Goal: Task Accomplishment & Management: Complete application form

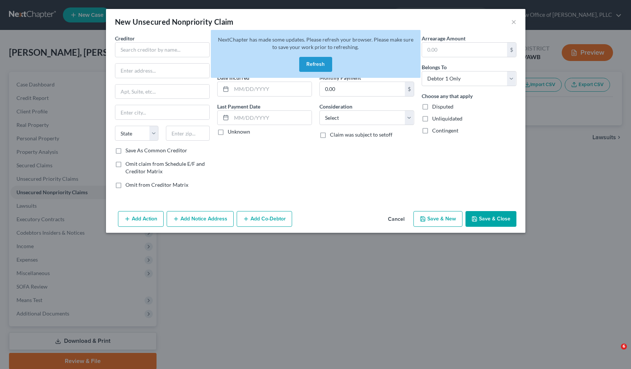
select select "0"
click at [311, 61] on button "Refresh" at bounding box center [315, 64] width 33 height 15
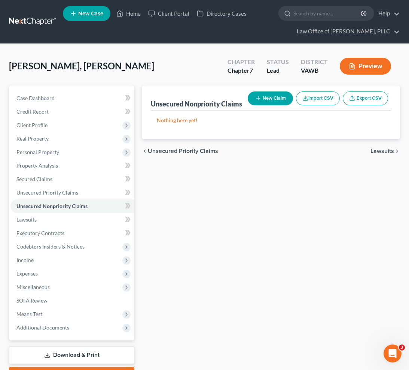
click at [270, 98] on button "New Claim" at bounding box center [270, 98] width 45 height 14
select select "0"
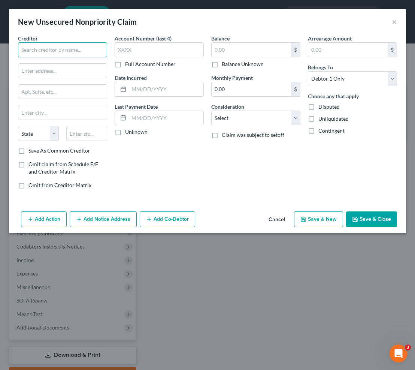
click at [42, 55] on input "text" at bounding box center [62, 49] width 89 height 15
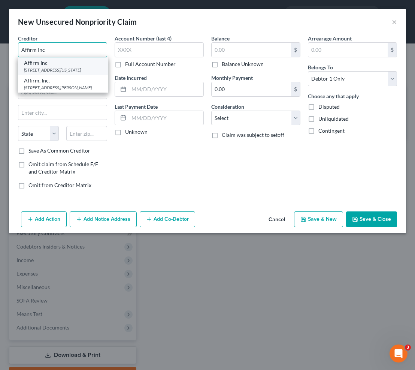
type input "Affirm Inc"
click at [44, 69] on div "[STREET_ADDRESS][US_STATE]" at bounding box center [63, 70] width 78 height 6
type input "[STREET_ADDRESS][US_STATE]"
type input "[GEOGRAPHIC_DATA]"
select select "4"
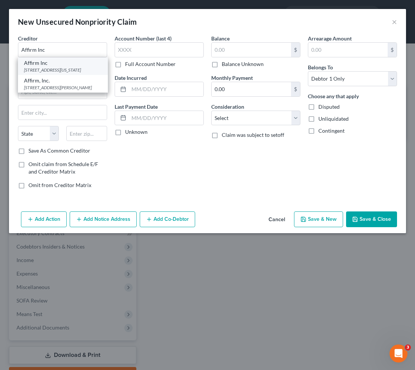
type input "94108"
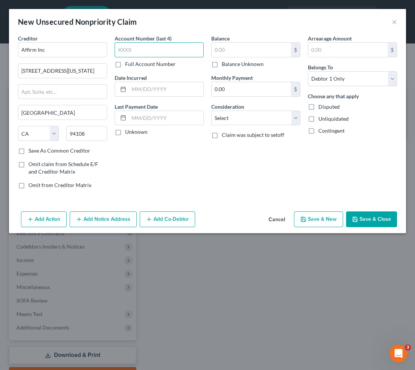
click at [140, 53] on input "text" at bounding box center [159, 49] width 89 height 15
click at [223, 50] on input "text" at bounding box center [251, 50] width 79 height 14
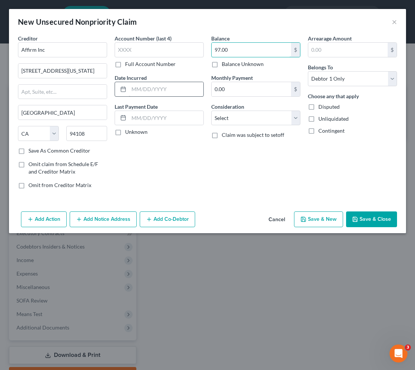
type input "97.00"
click at [153, 93] on input "text" at bounding box center [166, 89] width 75 height 14
type input "[DATE]"
click at [277, 122] on select "Select Cable / Satellite Services Collection Agency Credit Card Debt Debt Couns…" at bounding box center [255, 118] width 89 height 15
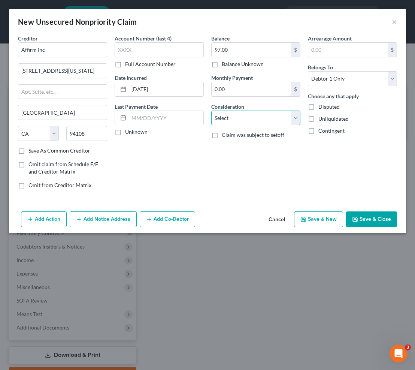
select select "2"
click at [211, 111] on select "Select Cable / Satellite Services Collection Agency Credit Card Debt Debt Couns…" at bounding box center [255, 118] width 89 height 15
click at [28, 153] on label "Save As Common Creditor" at bounding box center [59, 150] width 62 height 7
click at [31, 152] on input "Save As Common Creditor" at bounding box center [33, 149] width 5 height 5
click at [308, 217] on button "Save & New" at bounding box center [318, 219] width 49 height 16
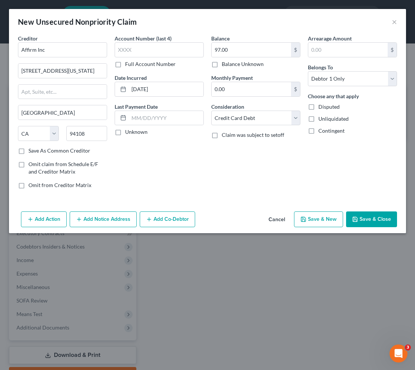
checkbox input "false"
select select "0"
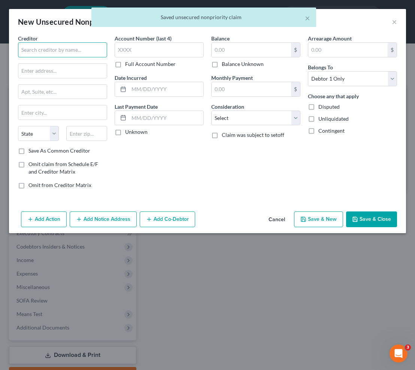
click at [67, 48] on input "text" at bounding box center [62, 49] width 89 height 15
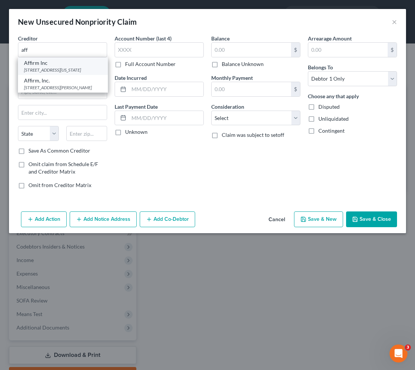
click at [57, 67] on div "[STREET_ADDRESS][US_STATE]" at bounding box center [63, 70] width 78 height 6
type input "Affirm Inc"
type input "[STREET_ADDRESS][US_STATE]"
type input "[GEOGRAPHIC_DATA]"
select select "4"
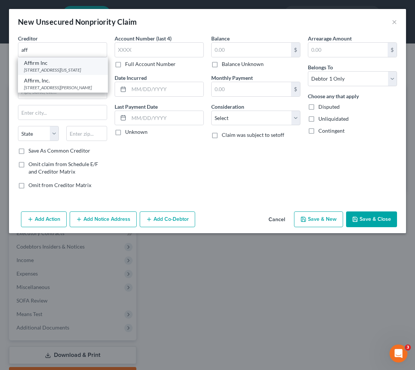
type input "94108"
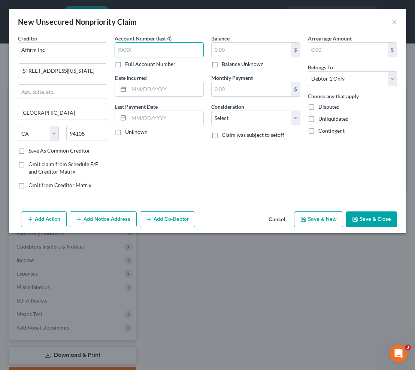
click at [147, 54] on input "text" at bounding box center [159, 49] width 89 height 15
type input "L926"
click at [248, 51] on input "text" at bounding box center [251, 50] width 79 height 14
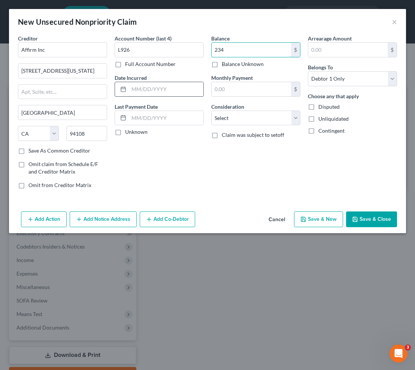
type input "234"
click at [172, 88] on input "text" at bounding box center [166, 89] width 75 height 14
type input "[DATE]"
click at [255, 112] on select "Select Cable / Satellite Services Collection Agency Credit Card Debt Debt Couns…" at bounding box center [255, 118] width 89 height 15
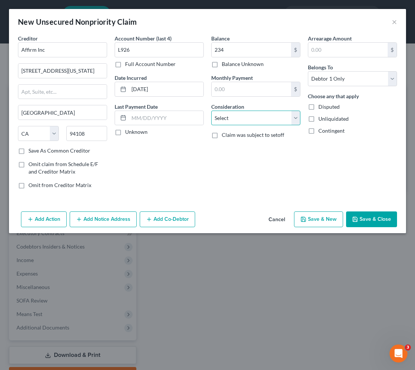
select select "2"
click at [211, 111] on select "Select Cable / Satellite Services Collection Agency Credit Card Debt Debt Couns…" at bounding box center [255, 118] width 89 height 15
click at [31, 149] on label "Save As Common Creditor" at bounding box center [59, 150] width 62 height 7
click at [31, 149] on input "Save As Common Creditor" at bounding box center [33, 149] width 5 height 5
click at [314, 218] on button "Save & New" at bounding box center [318, 219] width 49 height 16
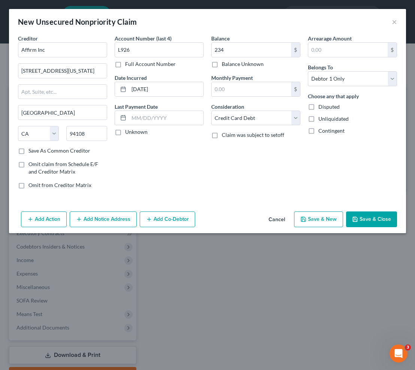
checkbox input "false"
select select "0"
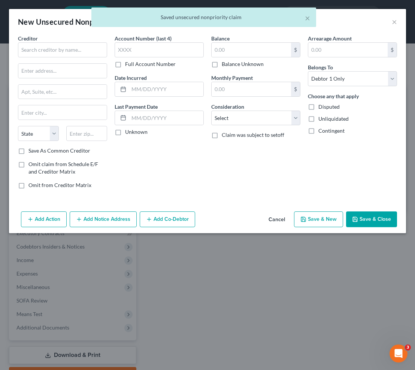
type input "234.00"
type input "0.00"
click at [57, 49] on input "text" at bounding box center [62, 49] width 89 height 15
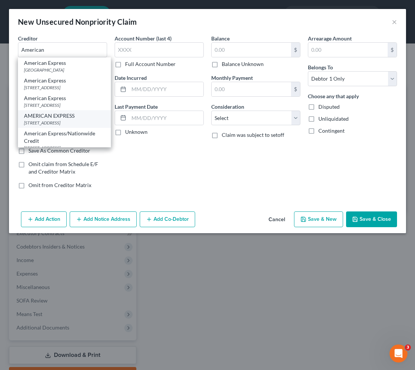
click at [66, 126] on div "[STREET_ADDRESS]" at bounding box center [64, 122] width 81 height 6
type input "AMERICAN EXPRESS"
type input "PO BOX 981537"
type input "[GEOGRAPHIC_DATA]"
select select "45"
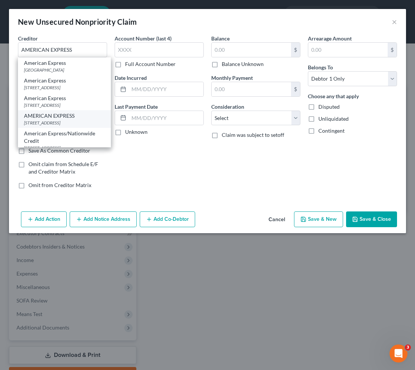
type input "79998"
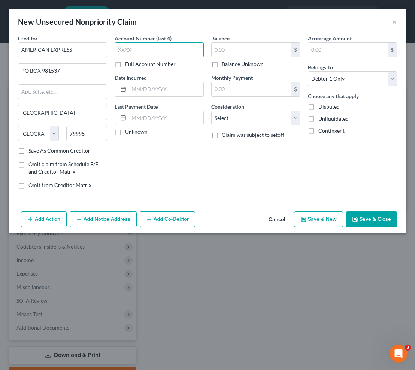
click at [164, 53] on input "text" at bounding box center [159, 49] width 89 height 15
click at [166, 51] on input "text" at bounding box center [159, 49] width 89 height 15
type input "8823"
click at [143, 87] on input "text" at bounding box center [166, 89] width 75 height 14
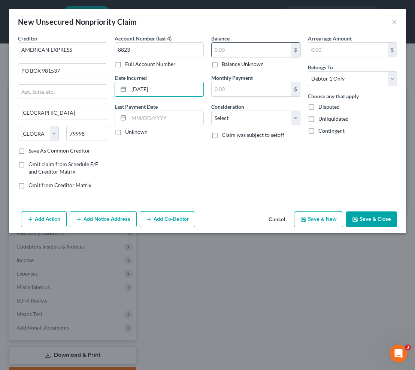
type input "[DATE]"
click at [224, 51] on input "text" at bounding box center [251, 50] width 79 height 14
type input "12,423.00"
click at [253, 116] on select "Select Cable / Satellite Services Collection Agency Credit Card Debt Debt Couns…" at bounding box center [255, 118] width 89 height 15
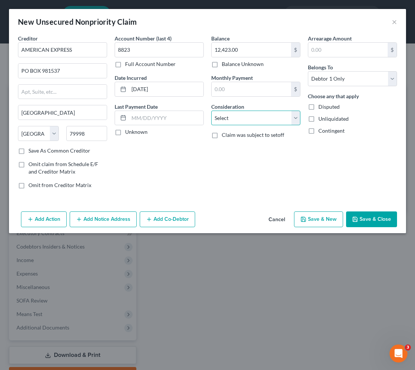
select select "2"
click at [211, 111] on select "Select Cable / Satellite Services Collection Agency Credit Card Debt Debt Couns…" at bounding box center [255, 118] width 89 height 15
click at [318, 217] on button "Save & New" at bounding box center [318, 219] width 49 height 16
select select "0"
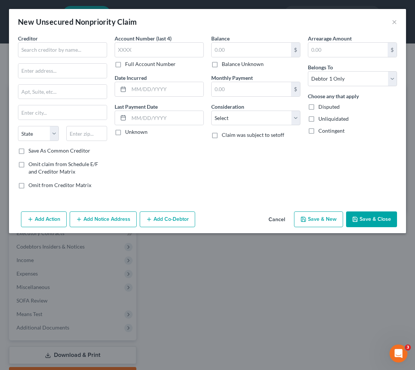
type input "0.00"
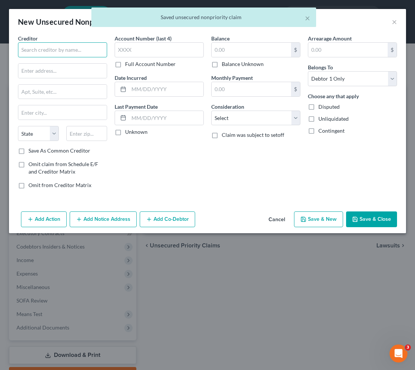
click at [60, 52] on input "text" at bounding box center [62, 49] width 89 height 15
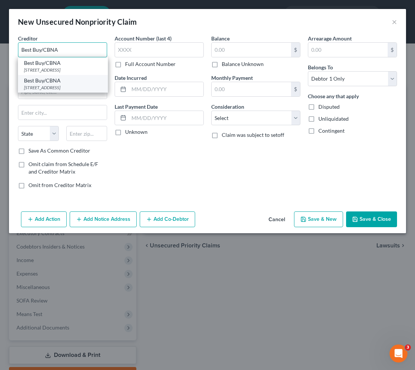
type input "Best Buy/CBNA"
click at [57, 91] on div "[STREET_ADDRESS]" at bounding box center [63, 87] width 78 height 6
type input "PO Box 6497"
type input "[GEOGRAPHIC_DATA]"
select select "43"
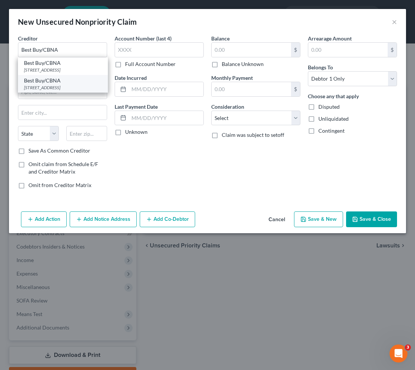
type input "57117"
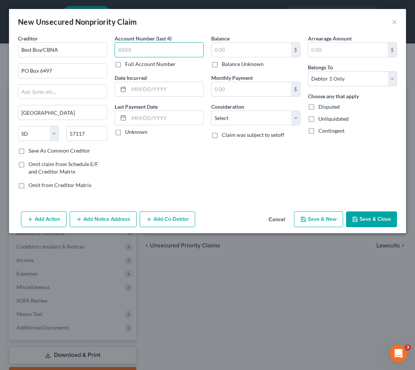
click at [152, 53] on input "text" at bounding box center [159, 49] width 89 height 15
click at [125, 67] on label "Full Account Number" at bounding box center [150, 63] width 51 height 7
click at [128, 65] on input "Full Account Number" at bounding box center [130, 62] width 5 height 5
click at [142, 53] on input "text" at bounding box center [159, 49] width 89 height 15
type input "603535"
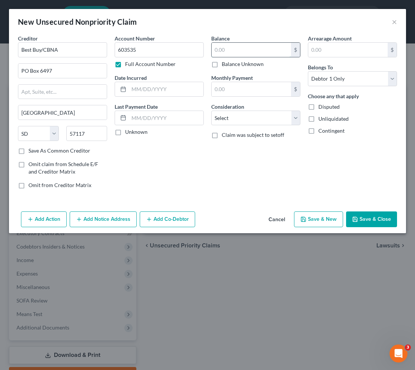
click at [229, 50] on input "text" at bounding box center [251, 50] width 79 height 14
type input "276.00"
click at [147, 90] on input "text" at bounding box center [166, 89] width 75 height 14
type input "[DATE]"
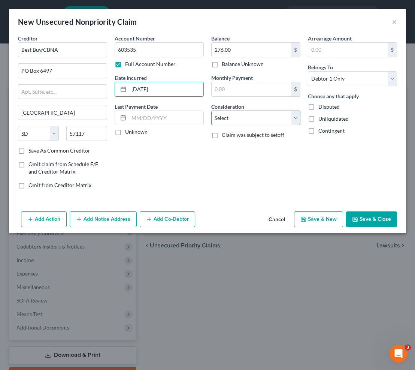
click at [251, 118] on select "Select Cable / Satellite Services Collection Agency Credit Card Debt Debt Couns…" at bounding box center [255, 118] width 89 height 15
select select "2"
click at [211, 111] on select "Select Cable / Satellite Services Collection Agency Credit Card Debt Debt Couns…" at bounding box center [255, 118] width 89 height 15
click at [74, 151] on label "Save As Common Creditor" at bounding box center [59, 150] width 62 height 7
click at [36, 151] on input "Save As Common Creditor" at bounding box center [33, 149] width 5 height 5
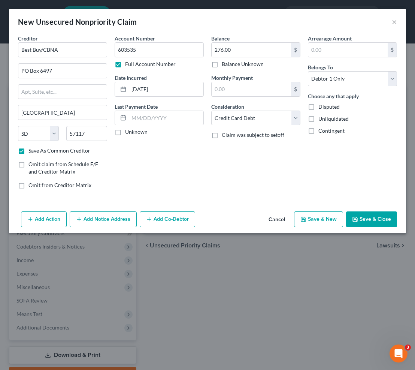
click at [318, 220] on button "Save & New" at bounding box center [318, 219] width 49 height 16
checkbox input "false"
select select "0"
type input "0.00"
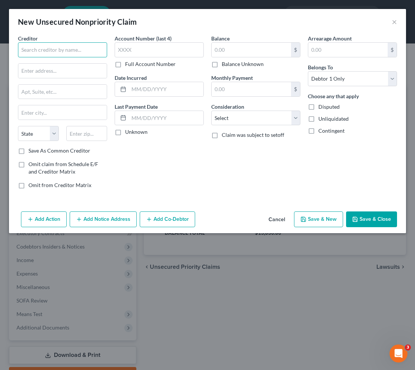
click at [72, 53] on input "text" at bounding box center [62, 49] width 89 height 15
click at [41, 74] on input "text" at bounding box center [62, 71] width 88 height 14
type input "CAP1/Kohls Dept Store"
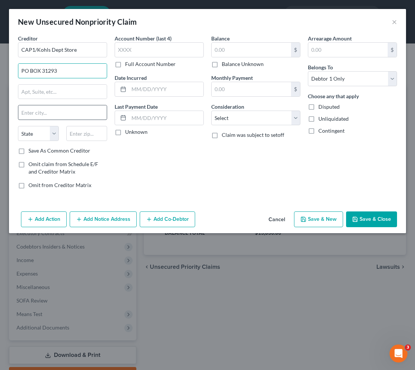
type input "[GEOGRAPHIC_DATA]"
click at [85, 137] on input "text" at bounding box center [86, 133] width 41 height 15
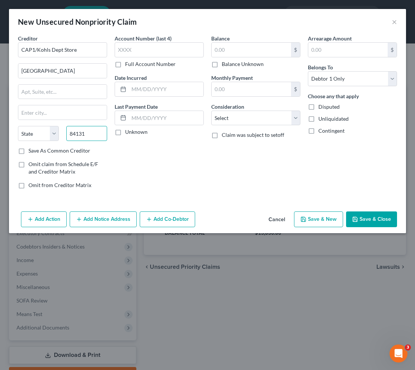
type input "84131"
type input "[GEOGRAPHIC_DATA]"
select select "46"
drag, startPoint x: 94, startPoint y: 134, endPoint x: 65, endPoint y: 136, distance: 29.3
click at [65, 136] on div "84131" at bounding box center [87, 133] width 48 height 15
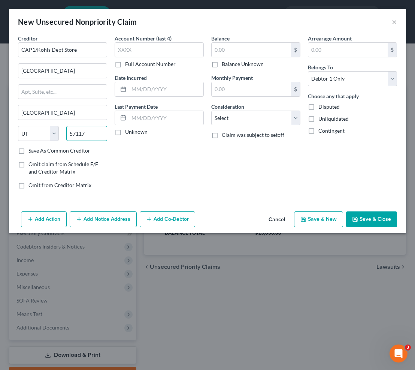
type input "57117"
type input "[GEOGRAPHIC_DATA]"
select select "43"
drag, startPoint x: 91, startPoint y: 73, endPoint x: 9, endPoint y: 67, distance: 82.7
click at [10, 67] on div "Creditor * CAP1/Kohls Dept Store Po Box 31293 [GEOGRAPHIC_DATA] [GEOGRAPHIC_DAT…" at bounding box center [207, 121] width 397 height 174
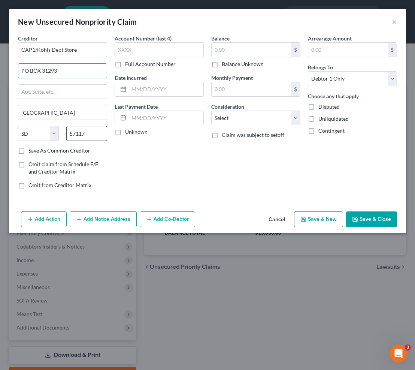
type input "PO BOX 31293"
click at [90, 134] on input "57117" at bounding box center [86, 133] width 41 height 15
drag, startPoint x: 96, startPoint y: 136, endPoint x: 60, endPoint y: 130, distance: 37.1
click at [60, 130] on div "State [US_STATE] AK AR AZ CA CO CT DE DC [GEOGRAPHIC_DATA] [GEOGRAPHIC_DATA] GU…" at bounding box center [62, 136] width 97 height 21
type input "84131"
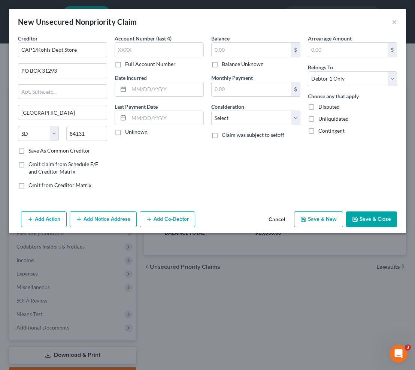
type input "[GEOGRAPHIC_DATA]"
select select "46"
click at [145, 52] on input "text" at bounding box center [159, 49] width 89 height 15
click at [125, 66] on label "Full Account Number" at bounding box center [150, 63] width 51 height 7
click at [128, 65] on input "Full Account Number" at bounding box center [130, 62] width 5 height 5
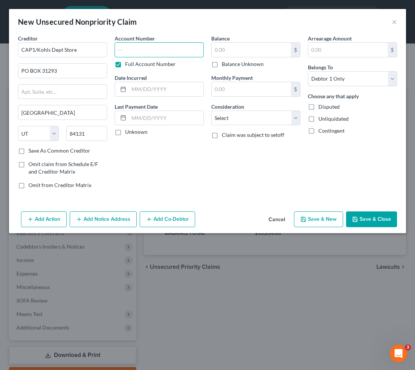
click at [129, 51] on input "text" at bounding box center [159, 49] width 89 height 15
type input "639305"
click at [144, 94] on input "text" at bounding box center [166, 89] width 75 height 14
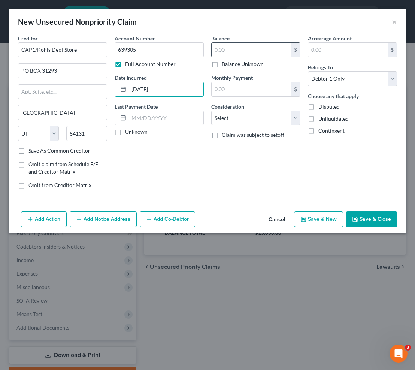
type input "[DATE]"
click at [250, 50] on input "text" at bounding box center [251, 50] width 79 height 14
type input "381"
click at [281, 118] on select "Select Cable / Satellite Services Collection Agency Credit Card Debt Debt Couns…" at bounding box center [255, 118] width 89 height 15
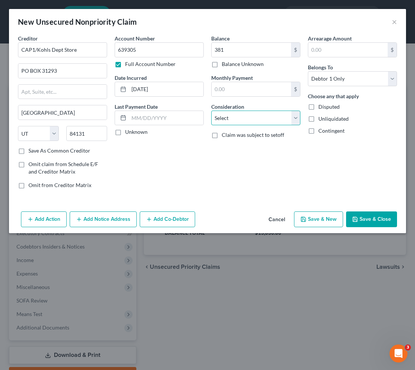
select select "2"
click at [211, 111] on select "Select Cable / Satellite Services Collection Agency Credit Card Debt Debt Couns…" at bounding box center [255, 118] width 89 height 15
click at [311, 219] on button "Save & New" at bounding box center [318, 219] width 49 height 16
select select "0"
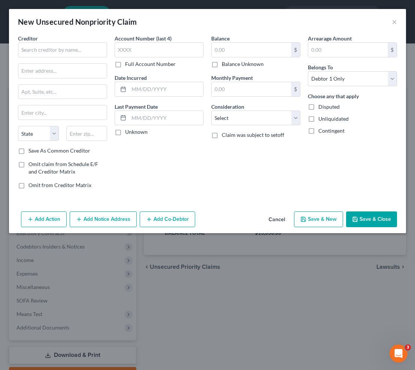
type input "381.00"
type input "0.00"
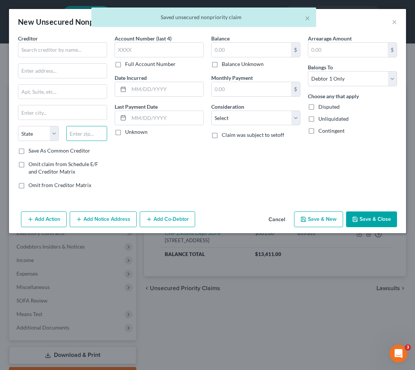
click at [82, 130] on input "text" at bounding box center [86, 133] width 41 height 15
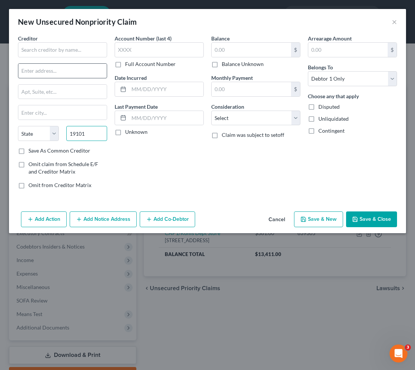
type input "19101"
click at [50, 75] on input "text" at bounding box center [62, 71] width 88 height 14
type input "[GEOGRAPHIC_DATA]"
select select "39"
type input "PO BOX 42912"
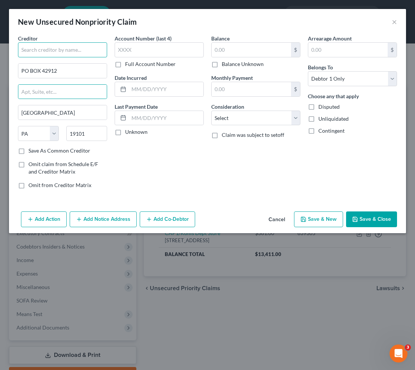
click at [58, 52] on input "text" at bounding box center [62, 49] width 89 height 15
type input "BEST EGG"
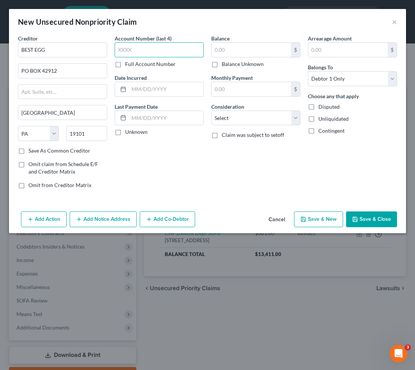
click at [130, 47] on input "text" at bounding box center [159, 49] width 89 height 15
type input "4562"
click at [142, 87] on input "text" at bounding box center [166, 89] width 75 height 14
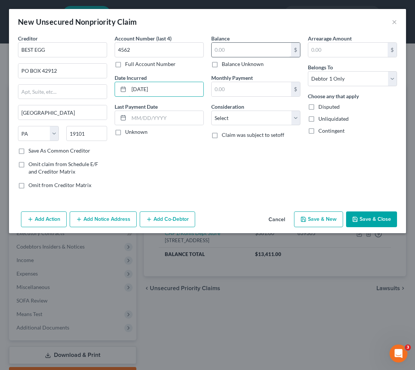
type input "[DATE]"
click at [231, 51] on input "text" at bounding box center [251, 50] width 79 height 14
type input "14,762"
click at [261, 111] on select "Select Cable / Satellite Services Collection Agency Credit Card Debt Debt Couns…" at bounding box center [255, 118] width 89 height 15
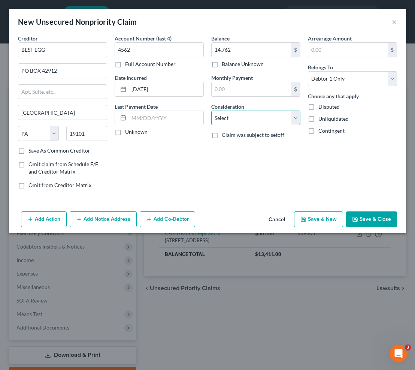
select select "2"
click at [211, 111] on select "Select Cable / Satellite Services Collection Agency Credit Card Debt Debt Couns…" at bounding box center [255, 118] width 89 height 15
click at [317, 221] on button "Save & New" at bounding box center [318, 219] width 49 height 16
select select "0"
type input "14,762.00"
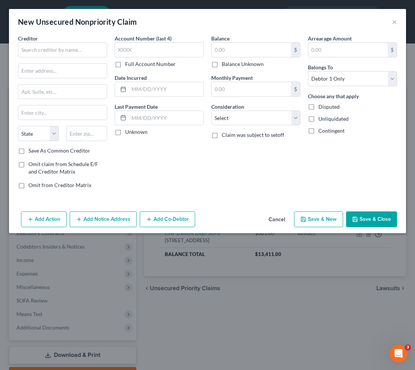
type input "0.00"
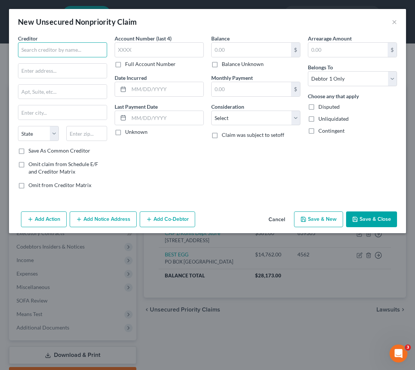
click at [52, 51] on input "text" at bounding box center [62, 49] width 89 height 15
click at [50, 69] on input "text" at bounding box center [62, 71] width 88 height 14
type input "Discover Card"
click at [145, 47] on input "text" at bounding box center [159, 49] width 89 height 15
click at [125, 65] on label "Full Account Number" at bounding box center [150, 63] width 51 height 7
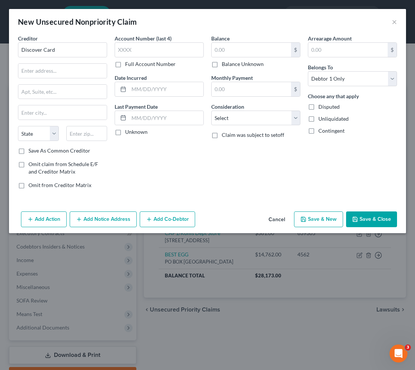
click at [128, 65] on input "Full Account Number" at bounding box center [130, 62] width 5 height 5
click at [128, 52] on input "text" at bounding box center [159, 49] width 89 height 15
type input "601100"
click at [152, 90] on input "text" at bounding box center [166, 89] width 75 height 14
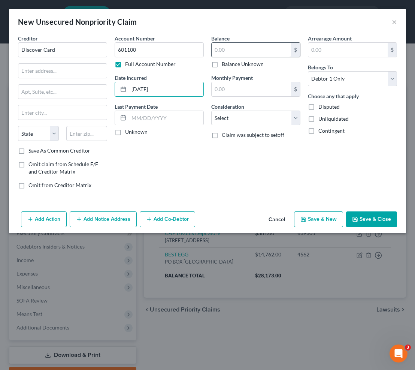
type input "[DATE]"
click at [214, 45] on input "text" at bounding box center [251, 50] width 79 height 14
type input "1,531"
click at [249, 111] on select "Select Cable / Satellite Services Collection Agency Credit Card Debt Debt Couns…" at bounding box center [255, 118] width 89 height 15
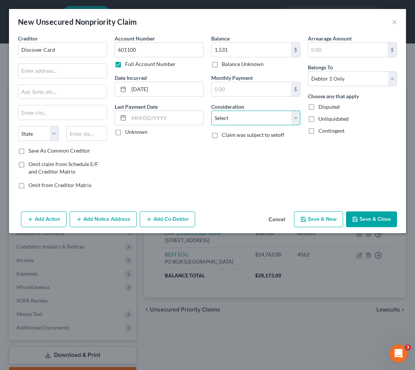
select select "2"
click at [211, 111] on select "Select Cable / Satellite Services Collection Agency Credit Card Debt Debt Couns…" at bounding box center [255, 118] width 89 height 15
click at [60, 73] on input "text" at bounding box center [62, 71] width 88 height 14
type input "PO BOX 30939"
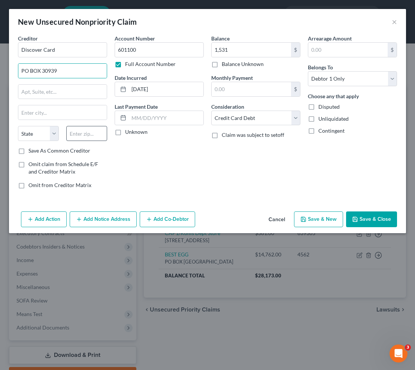
drag, startPoint x: 111, startPoint y: 139, endPoint x: 105, endPoint y: 138, distance: 5.8
click at [111, 139] on div "Account Number 601100 Full Account Number Date Incurred [DATE] Last Payment Dat…" at bounding box center [159, 114] width 97 height 160
click at [94, 136] on input "text" at bounding box center [86, 133] width 41 height 15
type input "84130"
type input "[GEOGRAPHIC_DATA]"
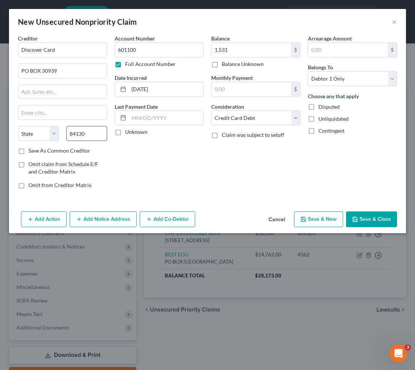
select select "46"
click at [326, 220] on button "Save & New" at bounding box center [318, 219] width 49 height 16
select select "0"
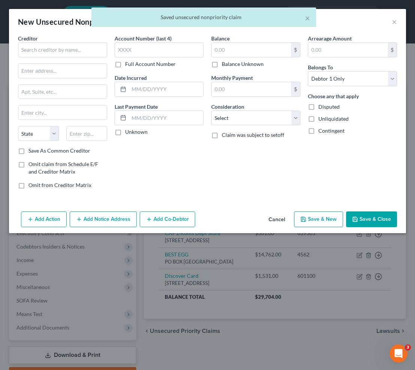
type input "1,531.00"
type input "0.00"
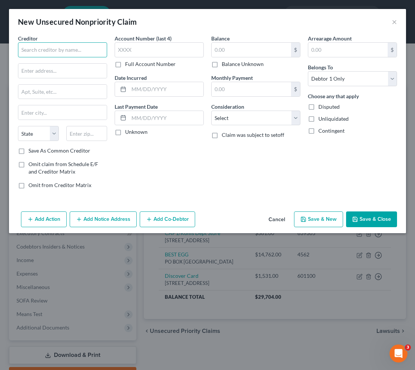
click at [79, 55] on input "text" at bounding box center [62, 49] width 89 height 15
type input "DISCOVERPL"
click at [127, 51] on input "text" at bounding box center [159, 49] width 89 height 15
click at [125, 64] on label "Full Account Number" at bounding box center [150, 63] width 51 height 7
click at [128, 64] on input "Full Account Number" at bounding box center [130, 62] width 5 height 5
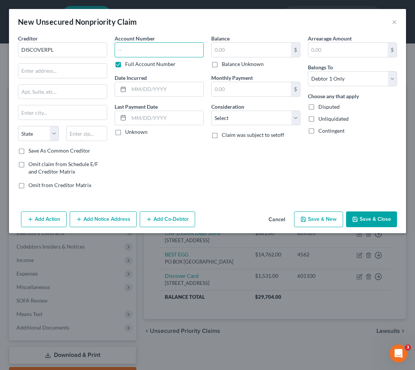
click at [133, 54] on input "text" at bounding box center [159, 49] width 89 height 15
type input "500019"
click at [269, 55] on input "text" at bounding box center [251, 50] width 79 height 14
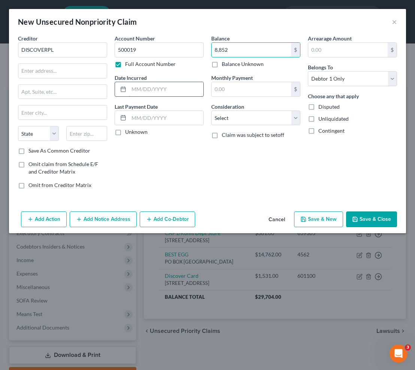
type input "8,852"
click at [168, 85] on input "text" at bounding box center [166, 89] width 75 height 14
type input "[DATE]"
click at [246, 119] on select "Select Cable / Satellite Services Collection Agency Credit Card Debt Debt Couns…" at bounding box center [255, 118] width 89 height 15
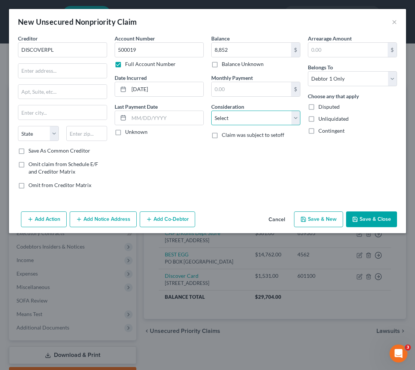
select select "2"
click at [211, 111] on select "Select Cable / Satellite Services Collection Agency Credit Card Debt Debt Couns…" at bounding box center [255, 118] width 89 height 15
click at [63, 78] on div "Creditor * DISCOVERPL State [US_STATE] AK AR AZ CA CO CT DE DC [GEOGRAPHIC_DATA…" at bounding box center [62, 90] width 89 height 112
click at [58, 71] on input "text" at bounding box center [62, 71] width 88 height 14
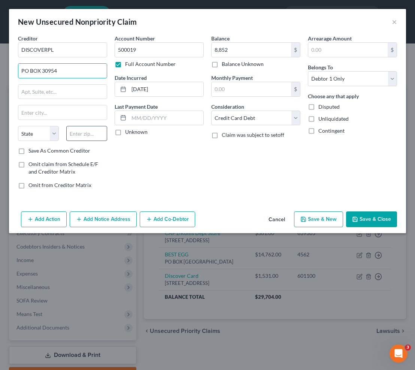
type input "PO BOX 30954"
click at [86, 133] on input "text" at bounding box center [86, 133] width 41 height 15
type input "84130"
type input "[GEOGRAPHIC_DATA]"
select select "46"
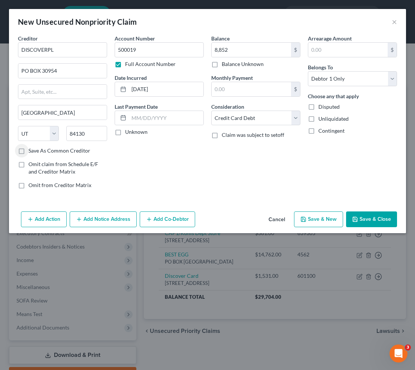
click at [58, 150] on label "Save As Common Creditor" at bounding box center [59, 150] width 62 height 7
click at [36, 150] on input "Save As Common Creditor" at bounding box center [33, 149] width 5 height 5
click at [328, 219] on button "Save & New" at bounding box center [318, 219] width 49 height 16
checkbox input "false"
select select "0"
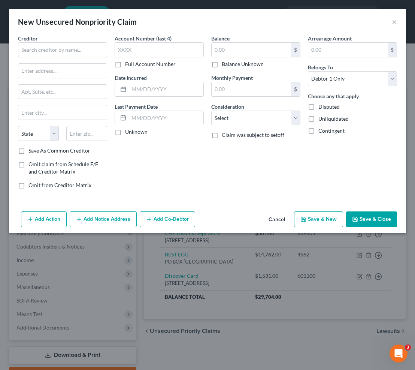
type input "8,852.00"
type input "0.00"
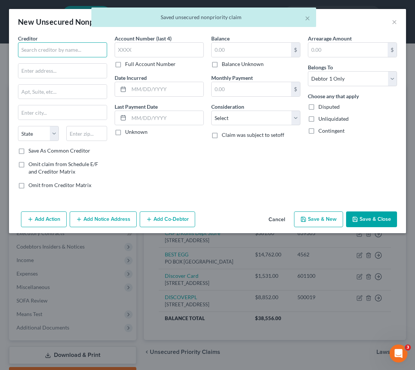
click at [43, 53] on input "text" at bounding box center [62, 49] width 89 height 15
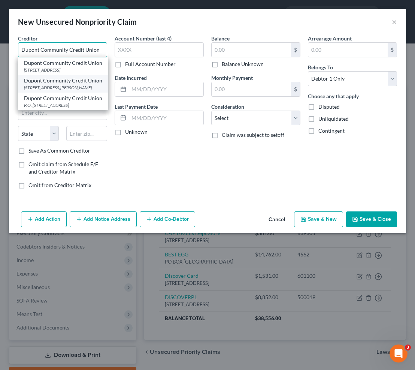
type input "Dupont Community Credit Union"
click at [67, 91] on div "[STREET_ADDRESS][PERSON_NAME]" at bounding box center [63, 87] width 78 height 6
type input "[STREET_ADDRESS][PERSON_NAME]"
type input "Waynesboro"
select select "48"
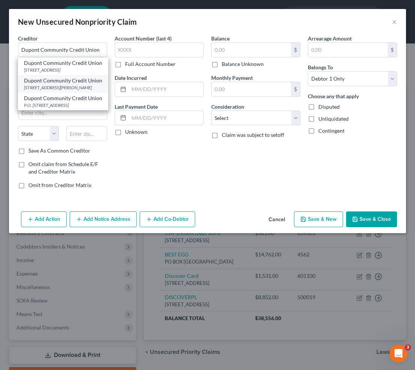
type input "22980"
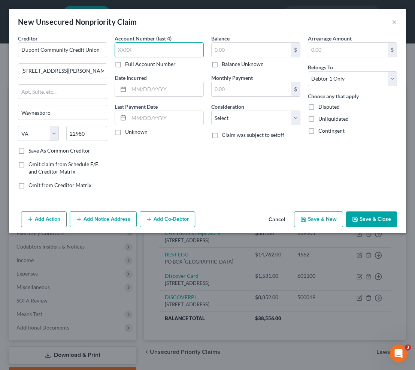
click at [140, 52] on input "text" at bounding box center [159, 49] width 89 height 15
type input "4795"
click at [142, 91] on input "text" at bounding box center [166, 89] width 75 height 14
type input "[DATE]"
drag, startPoint x: 172, startPoint y: 52, endPoint x: 93, endPoint y: 52, distance: 79.8
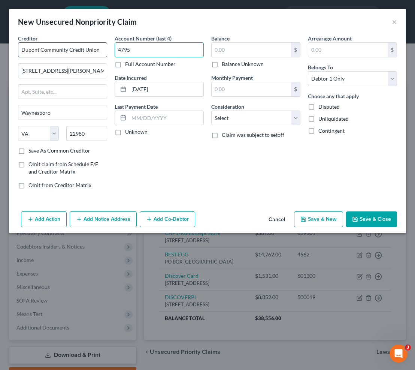
click at [93, 52] on div "Creditor * Dupont Community Credit Union [GEOGRAPHIC_DATA][PERSON_NAME] [GEOGRA…" at bounding box center [207, 114] width 387 height 160
click at [125, 65] on label "Full Account Number" at bounding box center [150, 63] width 51 height 7
click at [128, 65] on input "Full Account Number" at bounding box center [130, 62] width 5 height 5
click at [152, 49] on input "4795" at bounding box center [159, 49] width 89 height 15
drag, startPoint x: 141, startPoint y: 49, endPoint x: 107, endPoint y: 48, distance: 33.7
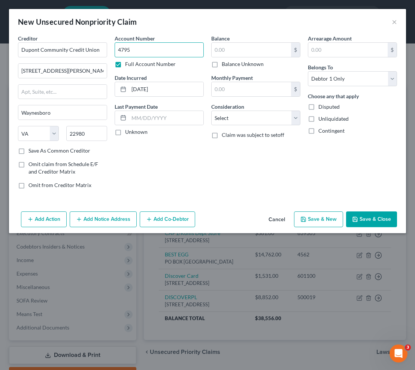
click at [107, 48] on div "Creditor * Dupont Community Credit Union [GEOGRAPHIC_DATA][PERSON_NAME] [GEOGRA…" at bounding box center [207, 114] width 387 height 160
type input "542345"
click at [248, 49] on input "text" at bounding box center [251, 50] width 79 height 14
type input "4,795"
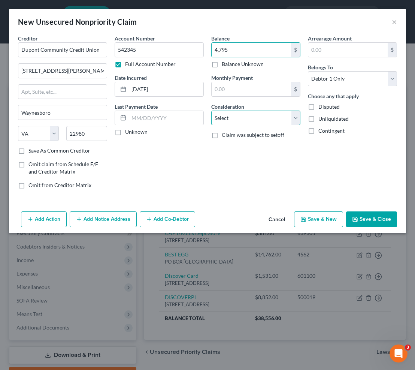
click at [242, 114] on select "Select Cable / Satellite Services Collection Agency Credit Card Debt Debt Couns…" at bounding box center [255, 118] width 89 height 15
select select "2"
click at [211, 111] on select "Select Cable / Satellite Services Collection Agency Credit Card Debt Debt Couns…" at bounding box center [255, 118] width 89 height 15
click at [242, 89] on input "text" at bounding box center [251, 89] width 79 height 14
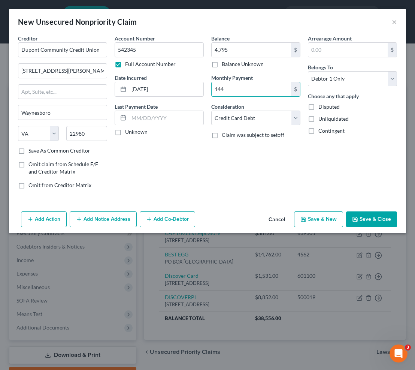
type input "144"
click at [318, 218] on button "Save & New" at bounding box center [318, 219] width 49 height 16
select select "0"
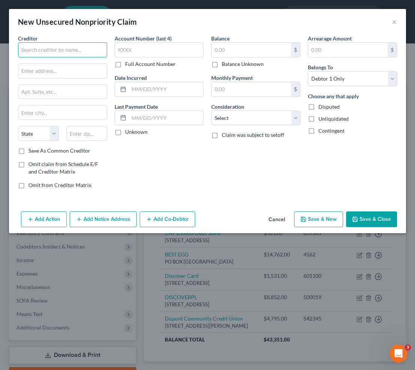
click at [46, 53] on input "text" at bounding box center [62, 49] width 89 height 15
type input "JPMCB Card"
click at [216, 54] on input "text" at bounding box center [251, 50] width 79 height 14
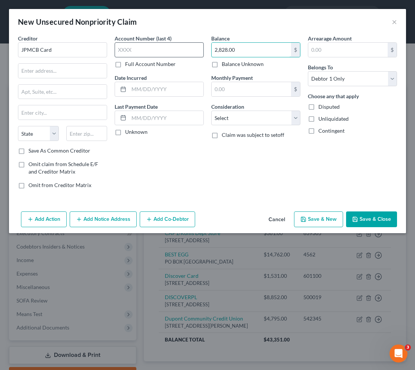
type input "2,828.00"
click at [160, 45] on input "text" at bounding box center [159, 49] width 89 height 15
click at [125, 67] on label "Full Account Number" at bounding box center [150, 63] width 51 height 7
click at [128, 65] on input "Full Account Number" at bounding box center [130, 62] width 5 height 5
click at [129, 52] on input "text" at bounding box center [159, 49] width 89 height 15
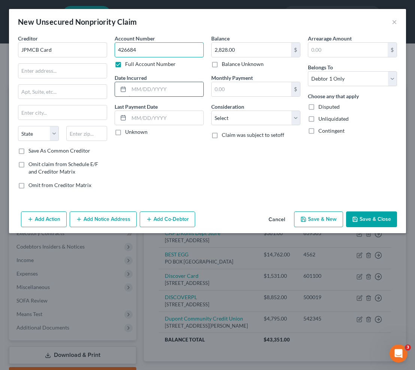
type input "426684"
click at [164, 91] on input "text" at bounding box center [166, 89] width 75 height 14
type input "[DATE]"
click at [229, 85] on input "text" at bounding box center [251, 89] width 79 height 14
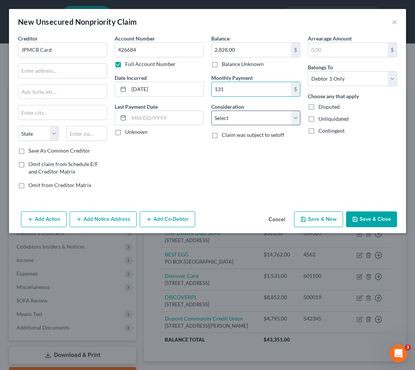
type input "131"
click at [247, 122] on select "Select Cable / Satellite Services Collection Agency Credit Card Debt Debt Couns…" at bounding box center [255, 118] width 89 height 15
select select "2"
click at [211, 111] on select "Select Cable / Satellite Services Collection Agency Credit Card Debt Debt Couns…" at bounding box center [255, 118] width 89 height 15
click at [78, 69] on input "text" at bounding box center [62, 71] width 88 height 14
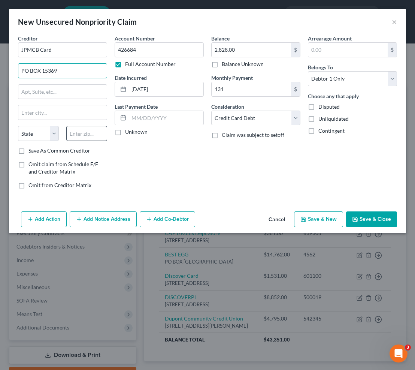
type input "PO BOX 15369"
click at [89, 129] on input "text" at bounding box center [86, 133] width 41 height 15
type input "19850"
type input "Wilmington"
select select "7"
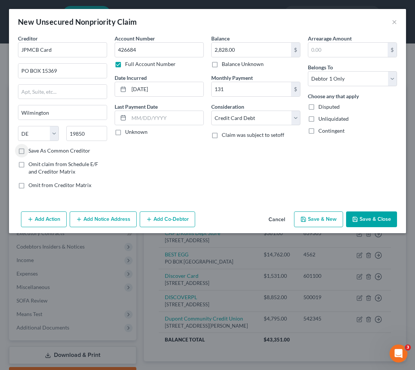
click at [34, 151] on label "Save As Common Creditor" at bounding box center [59, 150] width 62 height 7
click at [34, 151] on input "Save As Common Creditor" at bounding box center [33, 149] width 5 height 5
click at [322, 215] on button "Save & New" at bounding box center [318, 219] width 49 height 16
checkbox input "false"
select select "0"
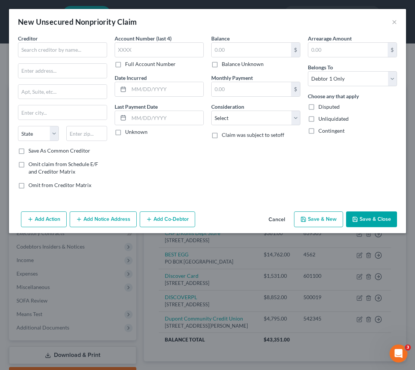
type input "131.00"
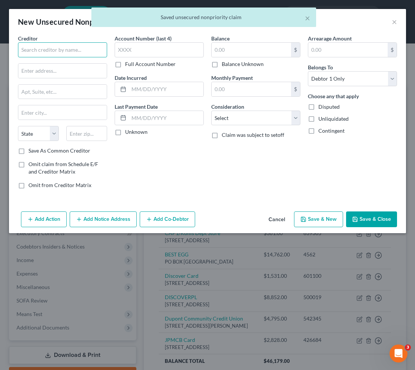
click at [46, 53] on input "text" at bounding box center [62, 49] width 89 height 15
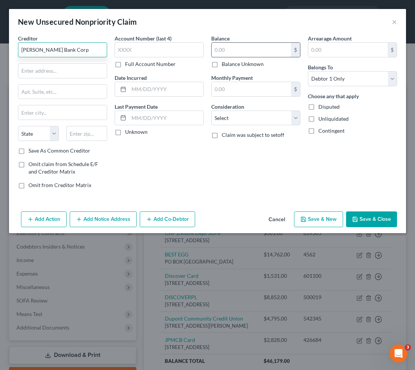
type input "[PERSON_NAME] Bank Corp"
click at [223, 48] on input "text" at bounding box center [251, 50] width 79 height 14
type input "193.00"
click at [230, 95] on input "text" at bounding box center [251, 89] width 79 height 14
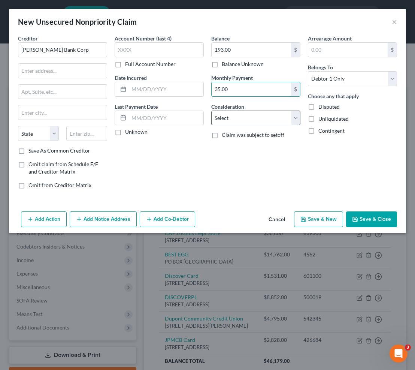
type input "35.00"
click at [261, 122] on select "Select Cable / Satellite Services Collection Agency Credit Card Debt Debt Couns…" at bounding box center [255, 118] width 89 height 15
select select "2"
click at [211, 111] on select "Select Cable / Satellite Services Collection Agency Credit Card Debt Debt Couns…" at bounding box center [255, 118] width 89 height 15
click at [160, 94] on input "text" at bounding box center [166, 89] width 75 height 14
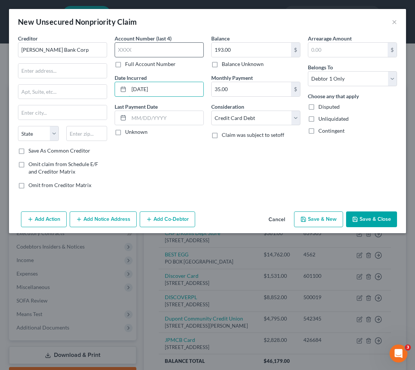
type input "[DATE]"
click at [159, 51] on input "text" at bounding box center [159, 49] width 89 height 15
click at [125, 64] on label "Full Account Number" at bounding box center [150, 63] width 51 height 7
click at [128, 64] on input "Full Account Number" at bounding box center [130, 62] width 5 height 5
click at [130, 50] on input "text" at bounding box center [159, 49] width 89 height 15
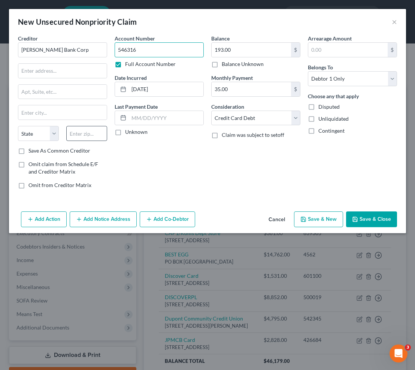
type input "546316"
click at [78, 133] on input "text" at bounding box center [86, 133] width 41 height 15
type input "11804"
type input "Old Bethpage"
select select "35"
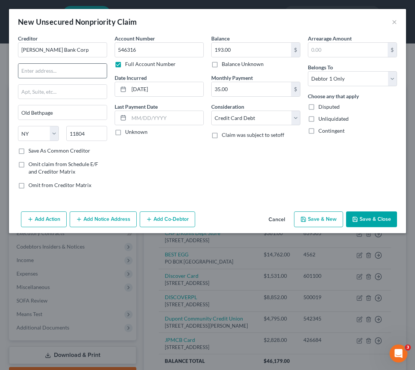
click at [51, 68] on input "text" at bounding box center [62, 71] width 88 height 14
type input "PO BOX 9201"
click at [314, 216] on button "Save & New" at bounding box center [318, 219] width 49 height 16
select select "0"
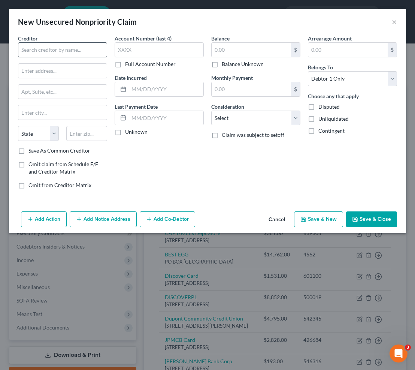
click at [37, 57] on div "Creditor * State [US_STATE] AK AR AZ CA CO [GEOGRAPHIC_DATA] DE DC [GEOGRAPHIC_…" at bounding box center [62, 90] width 89 height 112
click at [40, 54] on input "text" at bounding box center [62, 49] width 89 height 15
type input "SYNCB/JCPENNEY"
click at [81, 134] on input "text" at bounding box center [86, 133] width 41 height 15
click at [227, 49] on input "text" at bounding box center [251, 50] width 79 height 14
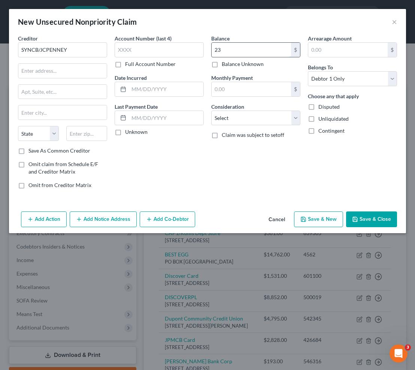
type input "2"
type input "131.00"
click at [242, 89] on input "text" at bounding box center [251, 89] width 79 height 14
type input "47.00"
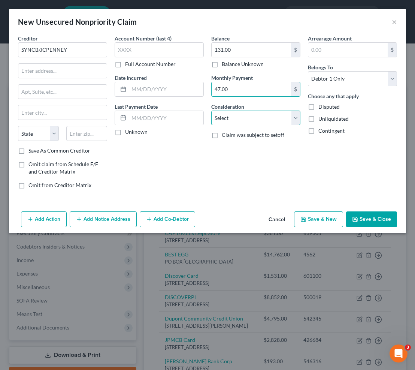
click at [278, 120] on select "Select Cable / Satellite Services Collection Agency Credit Card Debt Debt Couns…" at bounding box center [255, 118] width 89 height 15
select select "2"
click at [211, 111] on select "Select Cable / Satellite Services Collection Agency Credit Card Debt Debt Couns…" at bounding box center [255, 118] width 89 height 15
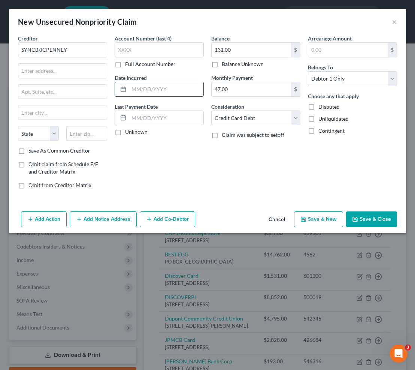
click at [134, 84] on input "text" at bounding box center [166, 89] width 75 height 14
type input "[DATE]"
click at [149, 52] on input "text" at bounding box center [159, 49] width 89 height 15
click at [125, 65] on label "Full Account Number" at bounding box center [150, 63] width 51 height 7
click at [128, 65] on input "Full Account Number" at bounding box center [130, 62] width 5 height 5
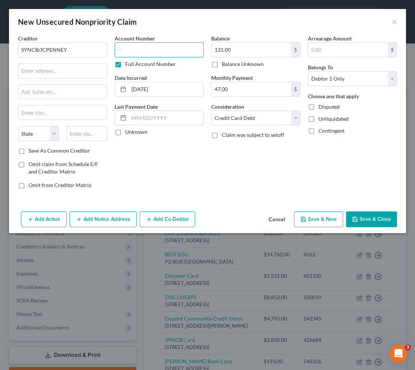
click at [135, 50] on input "text" at bounding box center [159, 49] width 89 height 15
type input "600889"
click at [80, 133] on input "text" at bounding box center [86, 133] width 41 height 15
type input "19176"
click at [48, 70] on input "text" at bounding box center [62, 71] width 88 height 14
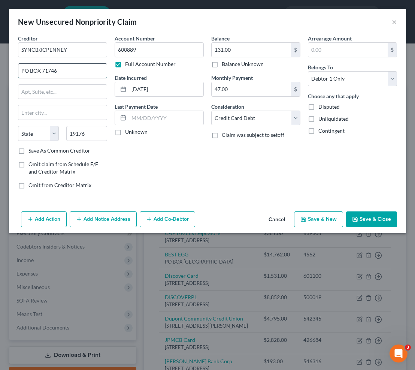
type input "PO BOX 71746"
click at [66, 84] on div at bounding box center [62, 91] width 89 height 15
click at [47, 113] on input "text" at bounding box center [62, 112] width 88 height 14
type input "[GEOGRAPHIC_DATA]"
select select "39"
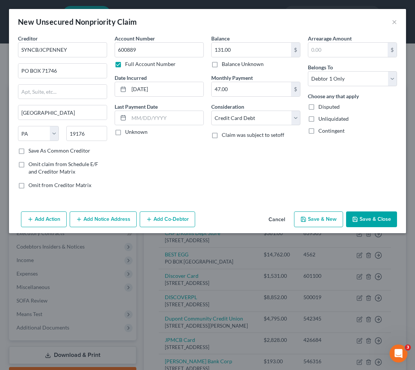
click at [57, 150] on label "Save As Common Creditor" at bounding box center [59, 150] width 62 height 7
click at [36, 150] on input "Save As Common Creditor" at bounding box center [33, 149] width 5 height 5
click at [315, 217] on button "Save & New" at bounding box center [318, 219] width 49 height 16
checkbox input "false"
select select "0"
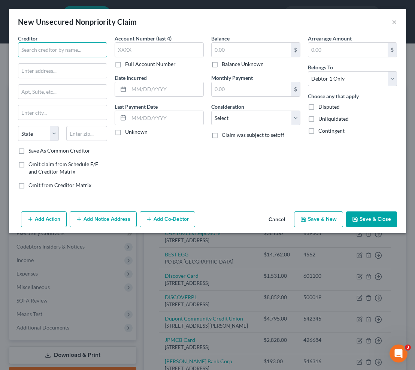
click at [73, 53] on input "text" at bounding box center [62, 49] width 89 height 15
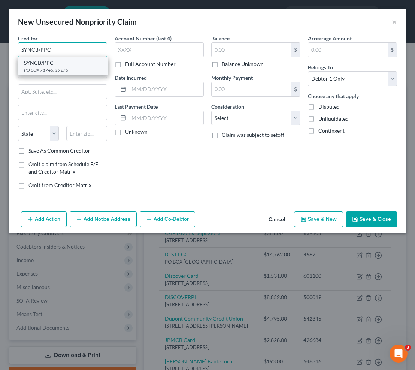
type input "SYNCB/PPC"
click at [63, 66] on div "SYNCB/PPC" at bounding box center [63, 62] width 78 height 7
type input "PO BOX 71746"
type input "19176"
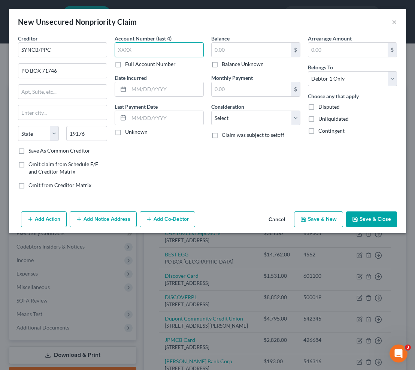
click at [140, 52] on input "text" at bounding box center [159, 49] width 89 height 15
click at [125, 64] on label "Full Account Number" at bounding box center [150, 63] width 51 height 7
click at [128, 64] on input "Full Account Number" at bounding box center [130, 62] width 5 height 5
click at [123, 53] on input "text" at bounding box center [159, 49] width 89 height 15
type input "604419"
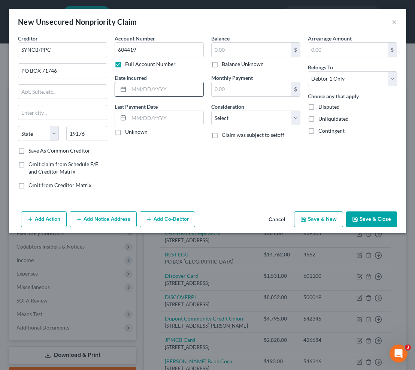
click at [139, 86] on input "text" at bounding box center [166, 89] width 75 height 14
type input "[DATE]"
click at [216, 55] on input "text" at bounding box center [251, 50] width 79 height 14
type input "1,377"
click at [219, 86] on input "text" at bounding box center [251, 89] width 79 height 14
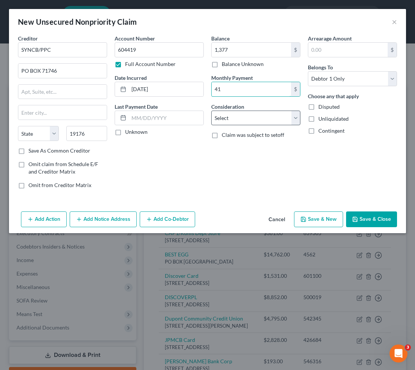
type input "41"
click at [258, 122] on select "Select Cable / Satellite Services Collection Agency Credit Card Debt Debt Couns…" at bounding box center [255, 118] width 89 height 15
select select "2"
click at [211, 111] on select "Select Cable / Satellite Services Collection Agency Credit Card Debt Debt Couns…" at bounding box center [255, 118] width 89 height 15
click at [220, 155] on div "Balance 1,377.00 $ Balance Unknown Balance Undetermined 1,377 $ Balance Unknown…" at bounding box center [256, 114] width 97 height 160
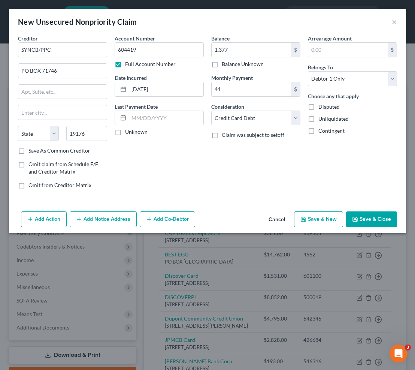
click at [36, 152] on label "Save As Common Creditor" at bounding box center [59, 150] width 62 height 7
click at [36, 152] on input "Save As Common Creditor" at bounding box center [33, 149] width 5 height 5
click at [315, 218] on button "Save & New" at bounding box center [318, 219] width 49 height 16
checkbox input "false"
type input "1,377.00"
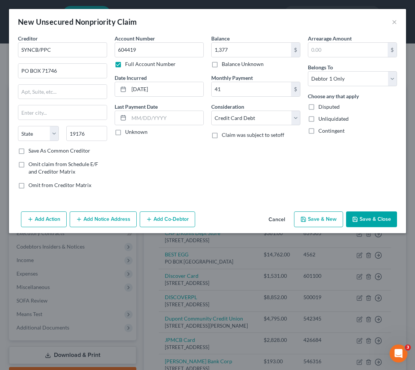
type input "41.00"
select select "0"
click at [396, 22] on button "×" at bounding box center [394, 21] width 5 height 9
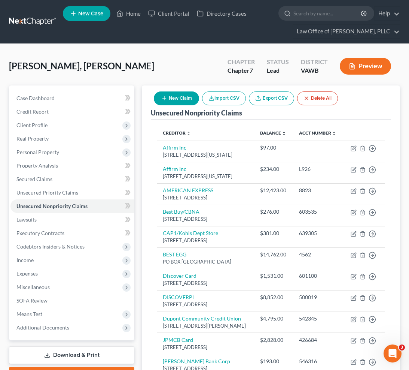
click at [183, 101] on button "New Claim" at bounding box center [176, 98] width 45 height 14
select select "0"
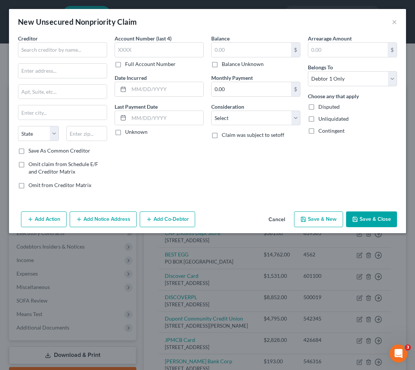
click at [65, 57] on div "Creditor * State [US_STATE] AK AR AZ CA CO [GEOGRAPHIC_DATA] DE DC [GEOGRAPHIC_…" at bounding box center [62, 90] width 89 height 112
click at [60, 51] on input "text" at bounding box center [62, 49] width 89 height 15
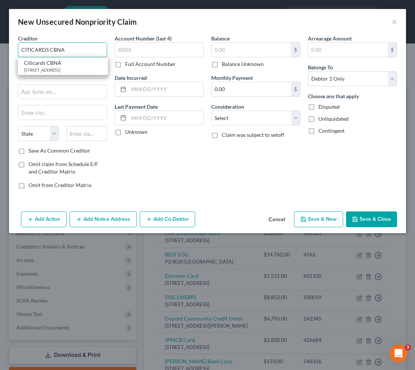
type input "CITICARDS CBNA"
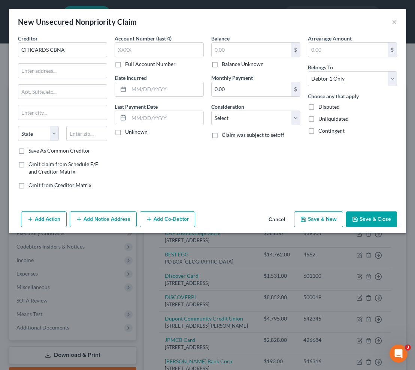
click at [145, 172] on div "Account Number (last 4) Full Account Number Date Incurred Last Payment Date Unk…" at bounding box center [159, 114] width 97 height 160
click at [48, 79] on div "Creditor * CITICARDS CBNA State [US_STATE] AK AR AZ CA CO [GEOGRAPHIC_DATA] DE …" at bounding box center [62, 90] width 89 height 112
click at [48, 73] on input "text" at bounding box center [62, 71] width 88 height 14
type input "[STREET_ADDRESS]"
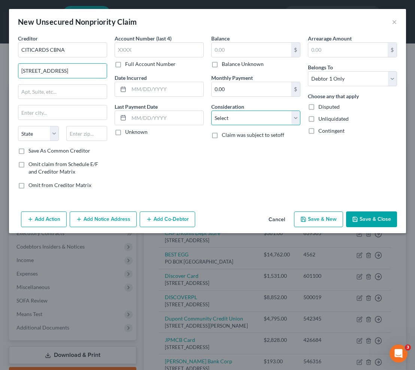
click at [262, 118] on select "Select Cable / Satellite Services Collection Agency Credit Card Debt Debt Couns…" at bounding box center [255, 118] width 89 height 15
select select "2"
click at [211, 111] on select "Select Cable / Satellite Services Collection Agency Credit Card Debt Debt Couns…" at bounding box center [255, 118] width 89 height 15
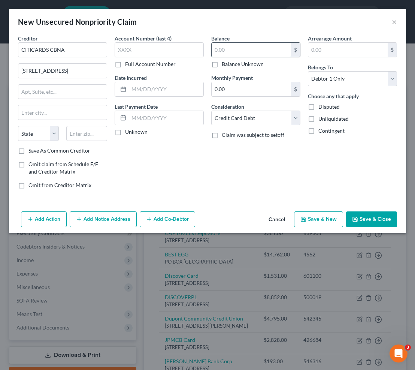
click at [232, 52] on input "text" at bounding box center [251, 50] width 79 height 14
type input "4,832.00"
click at [154, 90] on input "text" at bounding box center [166, 89] width 75 height 14
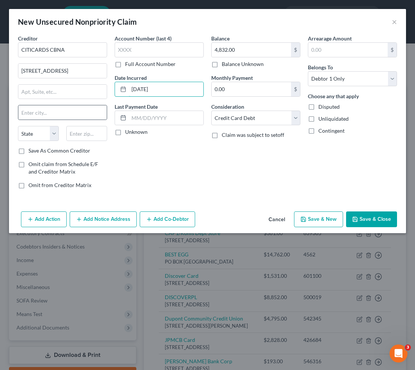
type input "[DATE]"
click at [90, 133] on input "text" at bounding box center [86, 133] width 41 height 15
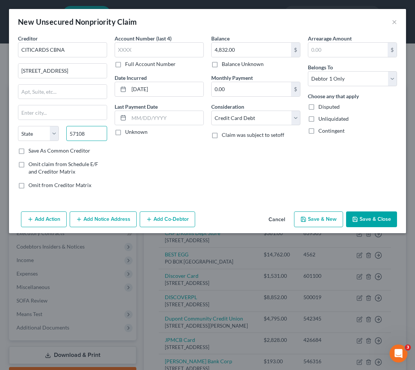
type input "57108"
type input "[GEOGRAPHIC_DATA]"
select select "43"
click at [374, 221] on button "Save & Close" at bounding box center [371, 219] width 51 height 16
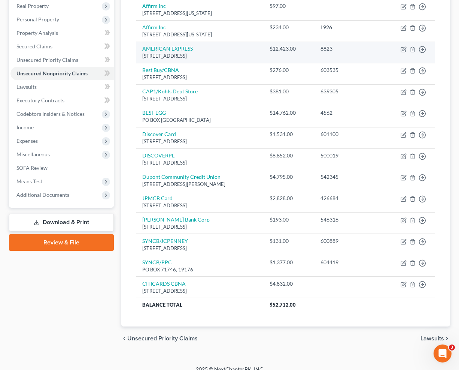
scroll to position [142, 0]
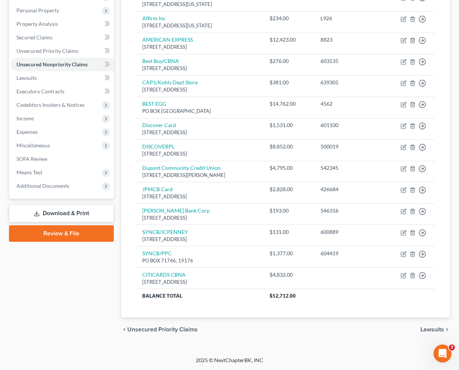
click at [430, 331] on span "Lawsuits" at bounding box center [433, 329] width 24 height 6
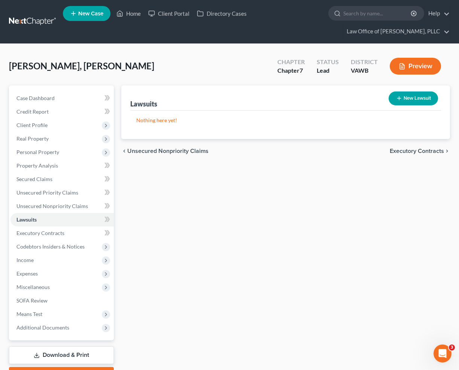
click at [424, 153] on span "Executory Contracts" at bounding box center [417, 151] width 54 height 6
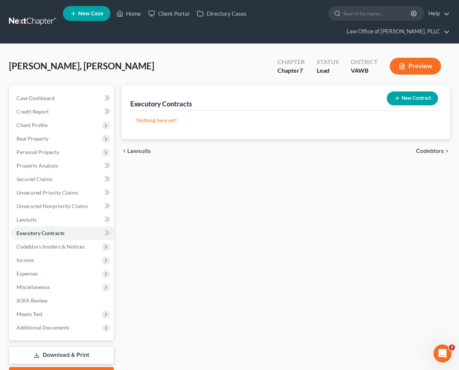
click at [423, 150] on span "Codebtors" at bounding box center [430, 151] width 28 height 6
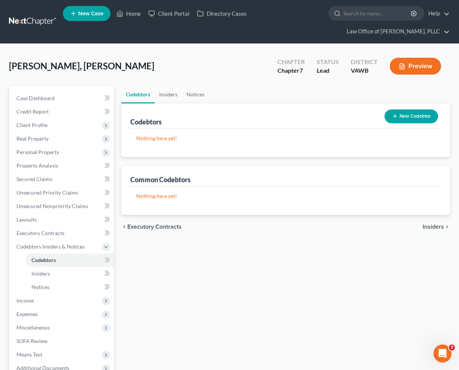
click at [437, 227] on span "Insiders" at bounding box center [433, 227] width 21 height 6
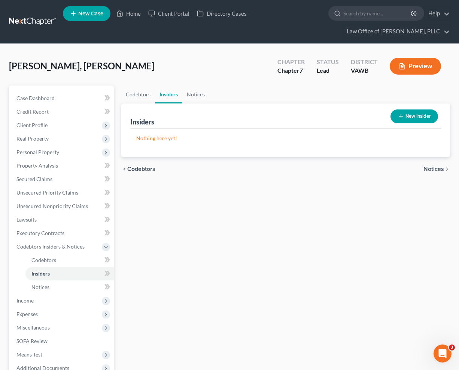
click at [434, 167] on span "Notices" at bounding box center [434, 169] width 21 height 6
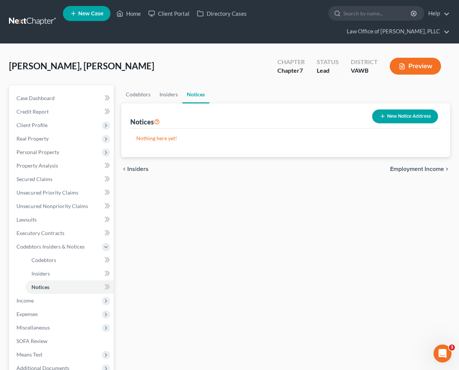
click at [422, 171] on span "Employment Income" at bounding box center [417, 169] width 54 height 6
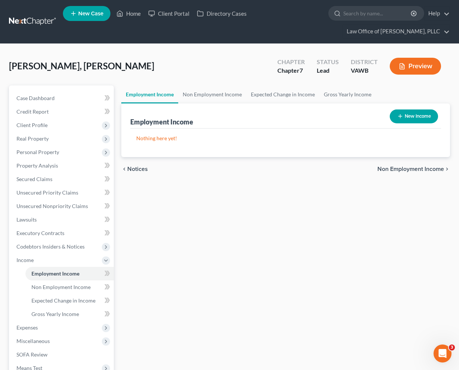
click at [400, 116] on line "button" at bounding box center [400, 116] width 3 height 0
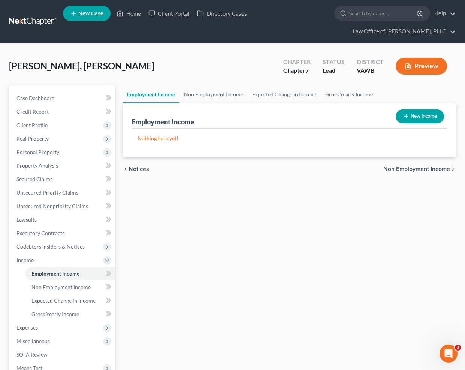
select select "0"
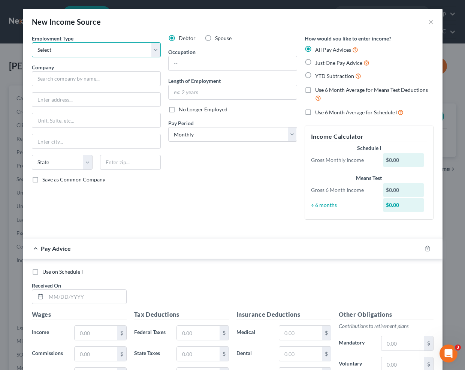
click at [129, 52] on select "Select Full or [DEMOGRAPHIC_DATA] Employment Self Employment" at bounding box center [96, 49] width 129 height 15
select select "0"
click at [32, 42] on select "Select Full or [DEMOGRAPHIC_DATA] Employment Self Employment" at bounding box center [96, 49] width 129 height 15
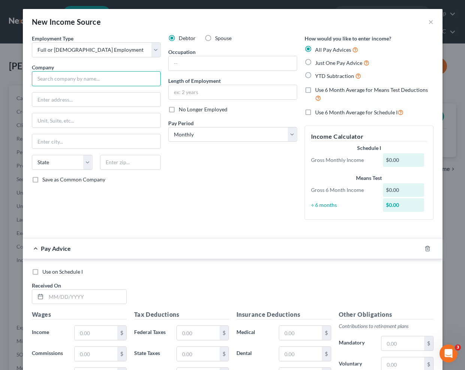
click at [92, 77] on input "text" at bounding box center [96, 78] width 129 height 15
click at [88, 93] on div "Wal-Mart Associates, Inc." at bounding box center [77, 91] width 78 height 7
type input "Wal-Mart Associates, Inc."
type input "[STREET_ADDRESS]"
type input "[GEOGRAPHIC_DATA]"
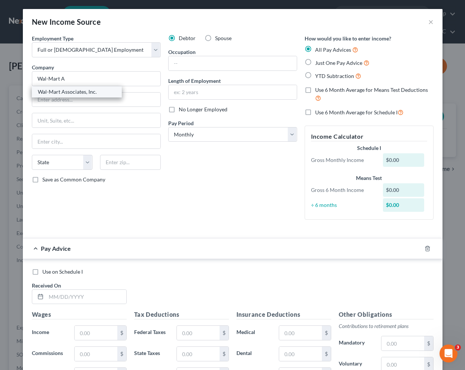
select select "2"
type input "72716"
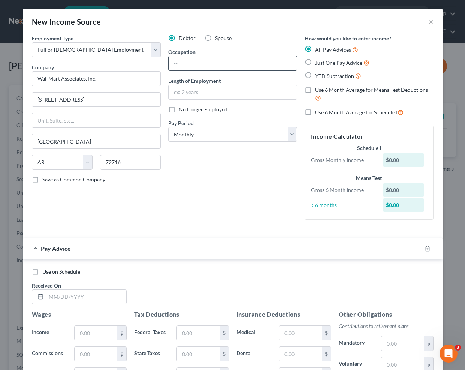
click at [238, 61] on input "text" at bounding box center [233, 63] width 128 height 14
drag, startPoint x: 193, startPoint y: 63, endPoint x: 211, endPoint y: 69, distance: 18.4
click at [193, 63] on input "Order Filer" at bounding box center [233, 63] width 128 height 14
type input "Order Filler"
click at [249, 139] on select "Select Monthly Twice Monthly Every Other Week Weekly" at bounding box center [232, 134] width 129 height 15
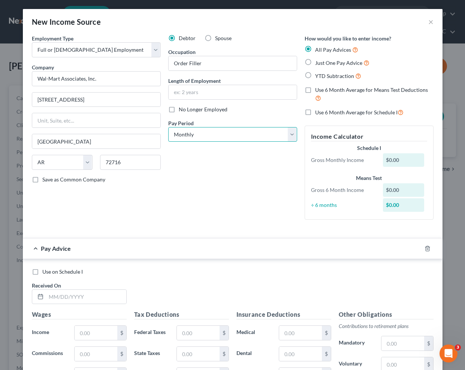
select select "2"
click at [168, 127] on select "Select Monthly Twice Monthly Every Other Week Weekly" at bounding box center [232, 134] width 129 height 15
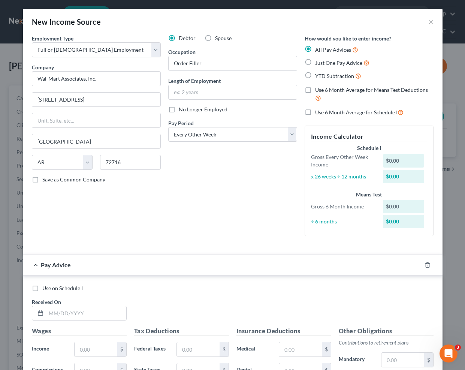
click at [294, 222] on div "Debtor Spouse Occupation Order Filler Length of Employment No Longer Employed P…" at bounding box center [232, 138] width 136 height 208
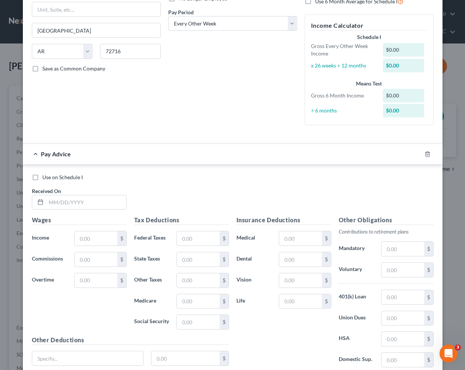
scroll to position [112, 0]
click at [74, 196] on input "text" at bounding box center [86, 201] width 80 height 14
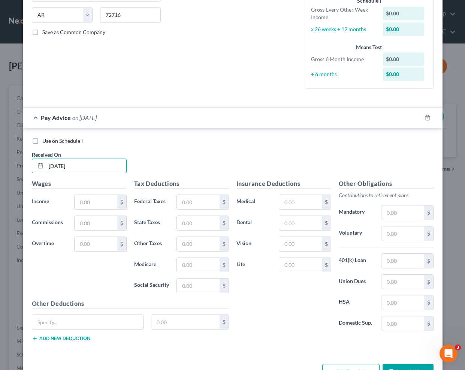
scroll to position [148, 0]
type input "[DATE]"
click at [96, 206] on input "text" at bounding box center [96, 201] width 42 height 14
click at [173, 151] on div "Use on Schedule I Received On * [DATE]" at bounding box center [232, 158] width 409 height 42
click at [88, 205] on input "text" at bounding box center [96, 201] width 42 height 14
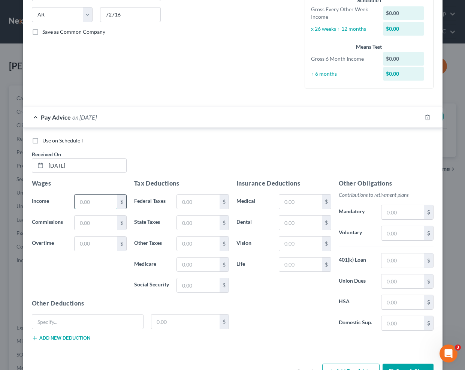
click at [105, 200] on input "text" at bounding box center [96, 201] width 42 height 14
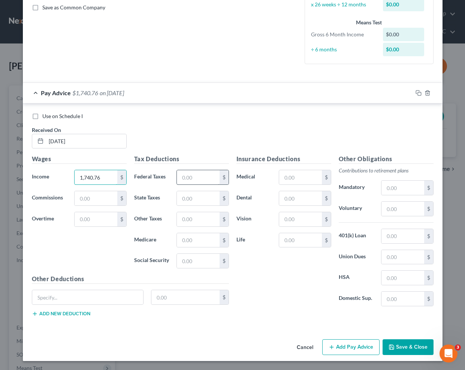
type input "1,740.76"
click at [209, 171] on input "text" at bounding box center [198, 177] width 42 height 14
type input "56.75"
click at [196, 202] on input "text" at bounding box center [198, 198] width 42 height 14
type input "70.27"
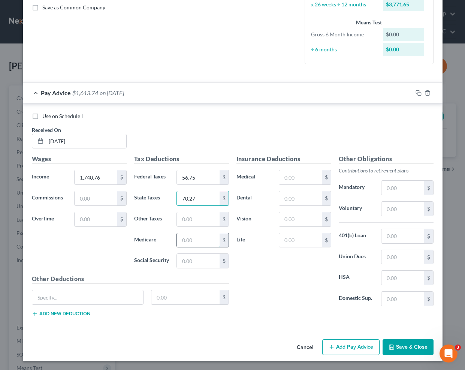
click at [198, 236] on input "text" at bounding box center [198, 240] width 42 height 14
type input "24.96"
click at [199, 259] on input "text" at bounding box center [198, 261] width 42 height 14
type input "106.72"
click at [303, 181] on input "text" at bounding box center [300, 177] width 42 height 14
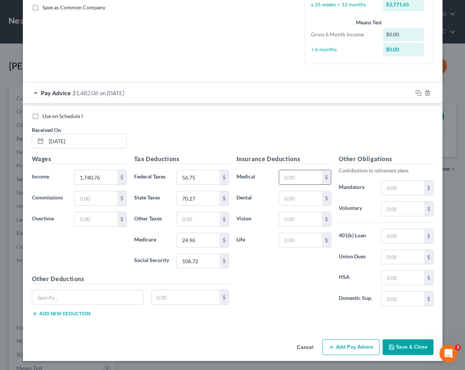
click at [303, 178] on input "text" at bounding box center [300, 177] width 42 height 14
click at [280, 203] on input "text" at bounding box center [300, 198] width 42 height 14
type input "19.40"
click at [350, 354] on button "Add Pay Advice" at bounding box center [350, 347] width 57 height 16
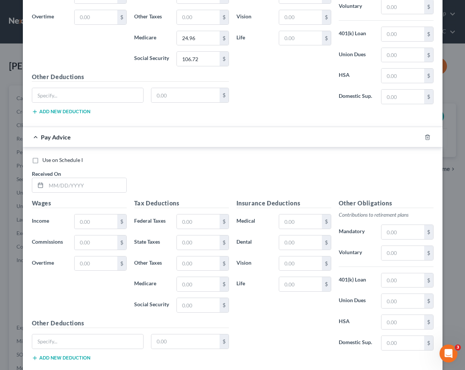
scroll to position [418, 0]
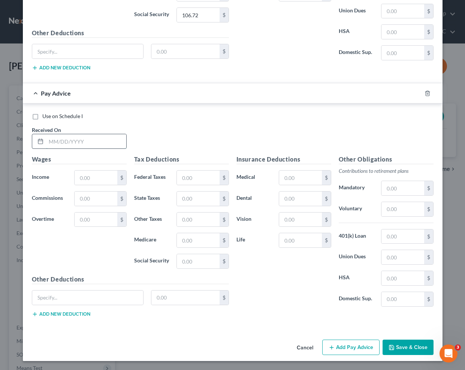
click at [72, 142] on input "text" at bounding box center [86, 141] width 80 height 14
type input "[DATE]"
click at [99, 180] on input "text" at bounding box center [96, 177] width 42 height 14
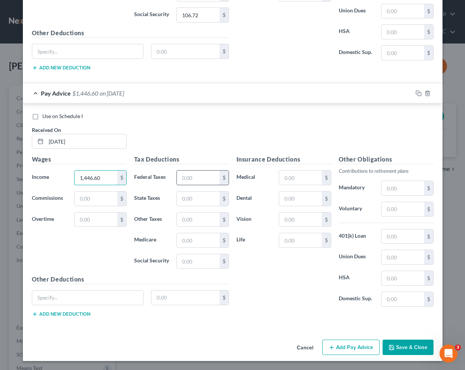
type input "1,446.60"
click at [200, 182] on input "text" at bounding box center [198, 177] width 42 height 14
type input "57.33"
click at [194, 204] on input "text" at bounding box center [198, 198] width 42 height 14
type input "53.36"
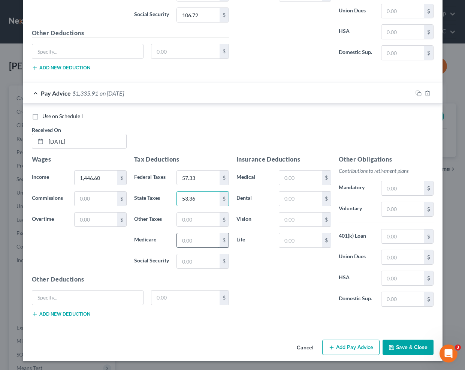
click at [196, 246] on input "text" at bounding box center [198, 240] width 42 height 14
type input "20.70"
click at [193, 263] on input "text" at bounding box center [198, 261] width 42 height 14
type input "88.49"
click at [293, 179] on input "text" at bounding box center [300, 177] width 42 height 14
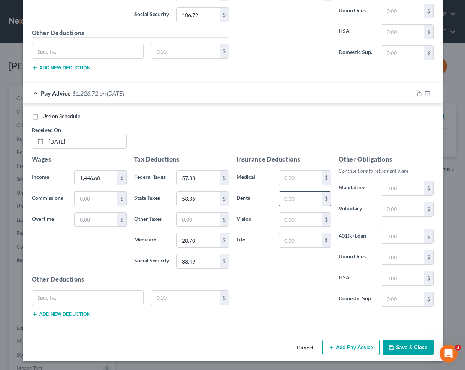
click at [285, 200] on input "text" at bounding box center [300, 198] width 42 height 14
type input "19.40"
click at [332, 347] on button "Add Pay Advice" at bounding box center [350, 347] width 57 height 16
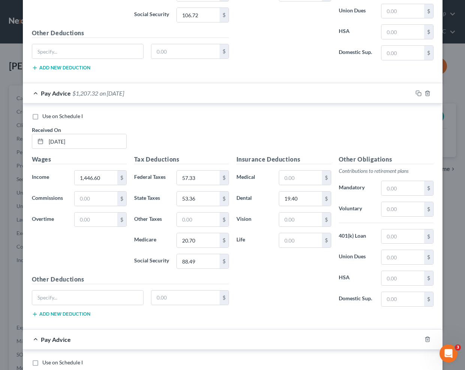
scroll to position [0, 0]
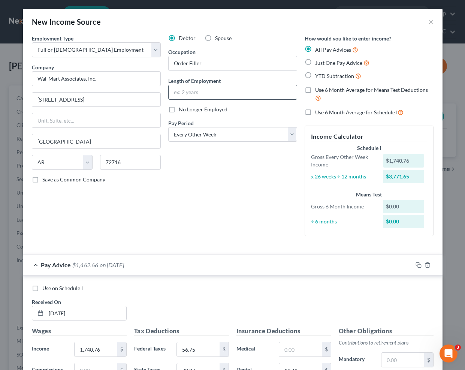
click at [201, 91] on input "text" at bounding box center [233, 92] width 128 height 14
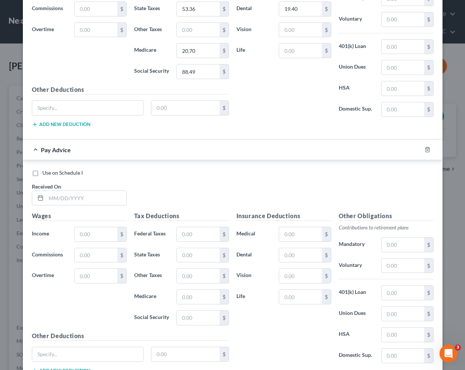
scroll to position [664, 0]
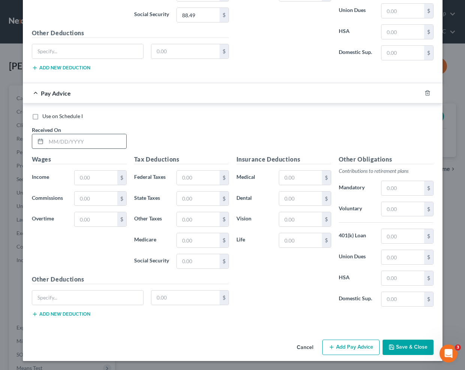
type input "2 Years"
click at [77, 140] on input "text" at bounding box center [86, 141] width 80 height 14
type input "[DATE]"
click at [86, 175] on input "text" at bounding box center [96, 177] width 42 height 14
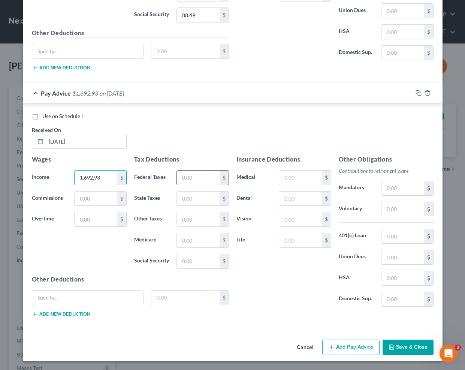
type input "1,692.93"
click at [184, 180] on input "text" at bounding box center [198, 177] width 42 height 14
click at [186, 199] on input "text" at bounding box center [198, 198] width 42 height 14
click at [191, 240] on input "text" at bounding box center [198, 240] width 42 height 14
click at [191, 262] on input "text" at bounding box center [198, 261] width 42 height 14
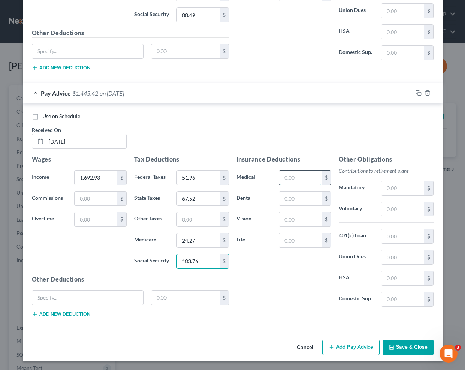
click at [282, 181] on input "text" at bounding box center [300, 177] width 42 height 14
click at [283, 200] on input "text" at bounding box center [300, 198] width 42 height 14
click at [334, 347] on button "Add Pay Advice" at bounding box center [350, 347] width 57 height 16
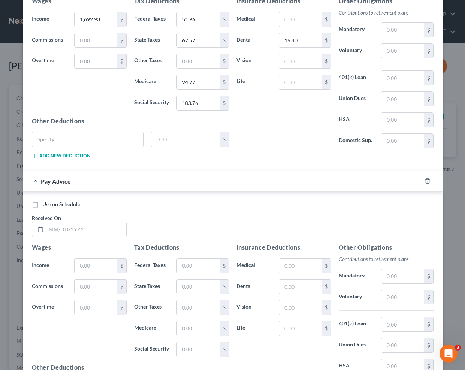
scroll to position [910, 0]
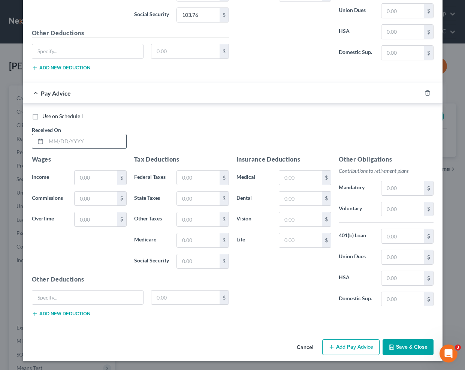
click at [57, 136] on input "text" at bounding box center [86, 141] width 80 height 14
click at [84, 184] on input "text" at bounding box center [96, 178] width 42 height 14
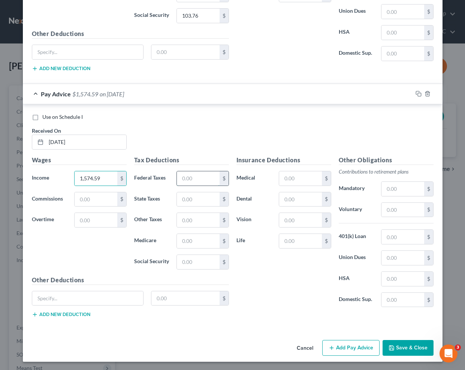
click at [196, 182] on input "text" at bounding box center [198, 178] width 42 height 14
click at [200, 198] on input "text" at bounding box center [198, 199] width 42 height 14
click at [189, 262] on input "text" at bounding box center [198, 262] width 42 height 14
click at [190, 246] on input "text" at bounding box center [198, 241] width 42 height 14
click at [304, 202] on input "text" at bounding box center [300, 199] width 42 height 14
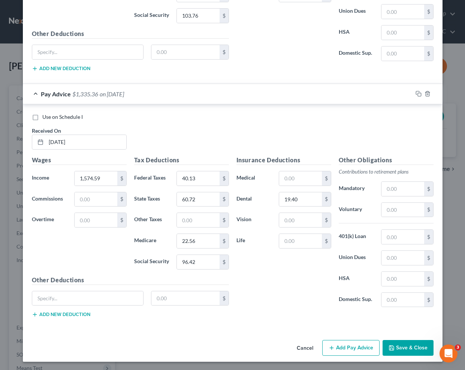
click at [339, 347] on button "Add Pay Advice" at bounding box center [350, 348] width 57 height 16
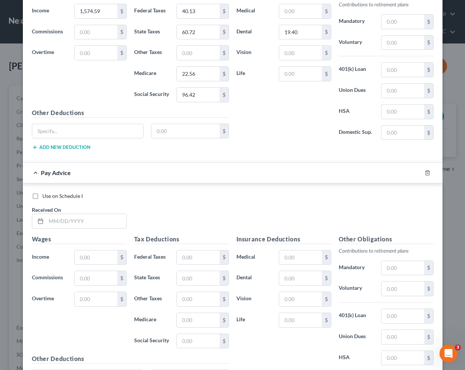
scroll to position [1156, 0]
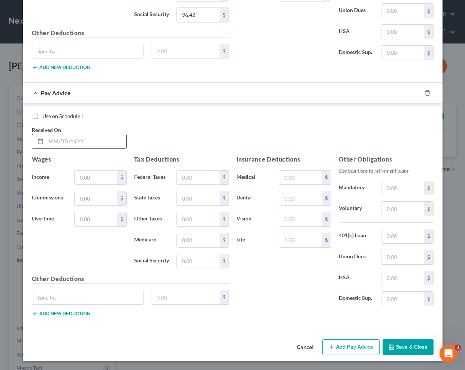
click at [85, 143] on input "text" at bounding box center [86, 141] width 80 height 14
click at [101, 178] on input "text" at bounding box center [96, 177] width 42 height 14
click at [187, 182] on input "text" at bounding box center [198, 177] width 42 height 14
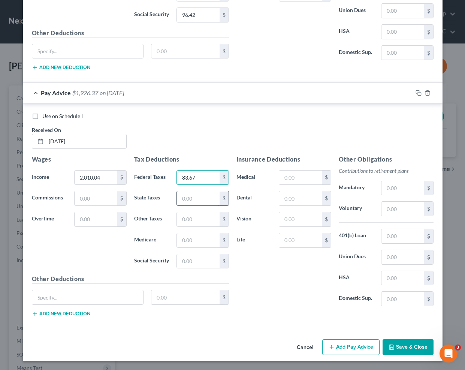
click at [191, 197] on input "text" at bounding box center [198, 198] width 42 height 14
click at [185, 241] on input "text" at bounding box center [198, 240] width 42 height 14
click at [197, 263] on input "text" at bounding box center [198, 261] width 42 height 14
click at [297, 177] on input "text" at bounding box center [300, 177] width 42 height 14
click at [285, 197] on input "text" at bounding box center [300, 198] width 42 height 14
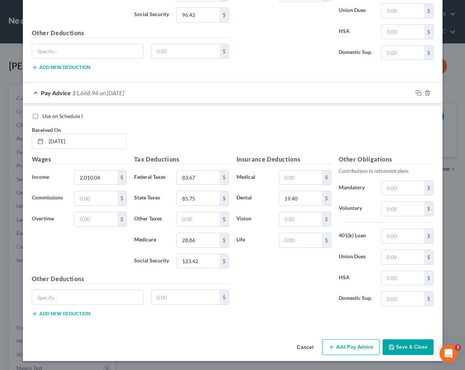
click at [344, 347] on button "Add Pay Advice" at bounding box center [350, 347] width 57 height 16
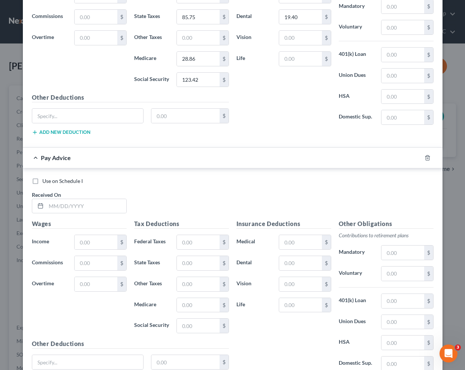
scroll to position [1402, 0]
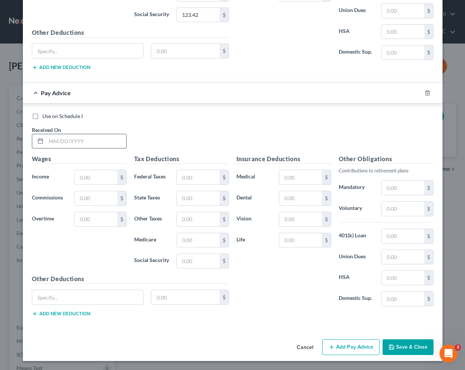
click at [72, 137] on input "text" at bounding box center [86, 141] width 80 height 14
click at [82, 177] on input "text" at bounding box center [96, 177] width 42 height 14
click at [74, 220] on div "$" at bounding box center [100, 219] width 52 height 15
click at [77, 220] on input "text" at bounding box center [96, 219] width 42 height 14
click at [82, 179] on input "text" at bounding box center [96, 177] width 42 height 14
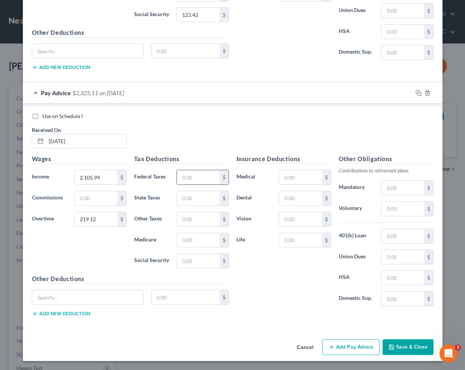
click at [194, 178] on input "text" at bounding box center [198, 177] width 42 height 14
click at [196, 199] on input "text" at bounding box center [198, 198] width 42 height 14
click at [188, 244] on input "text" at bounding box center [198, 240] width 42 height 14
click at [186, 262] on input "text" at bounding box center [198, 261] width 42 height 14
click at [299, 199] on input "text" at bounding box center [300, 198] width 42 height 14
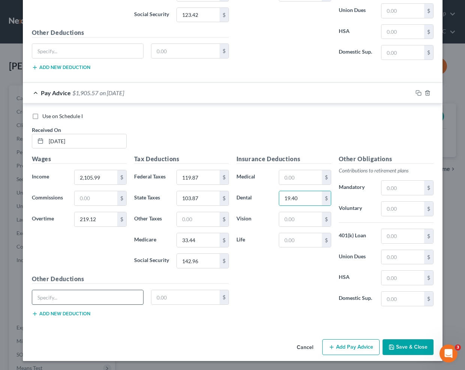
click at [88, 297] on input "text" at bounding box center [87, 297] width 111 height 14
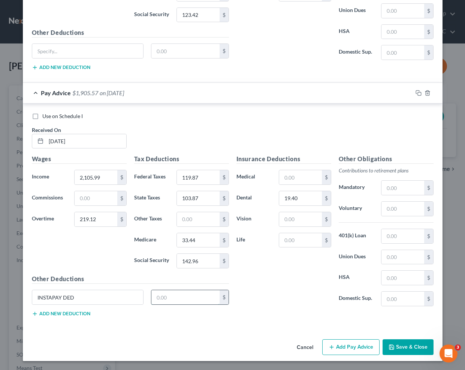
click at [167, 299] on input "text" at bounding box center [185, 297] width 68 height 14
click at [349, 344] on button "Add Pay Advice" at bounding box center [350, 347] width 57 height 16
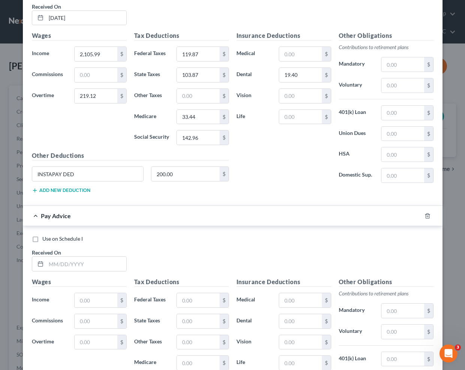
scroll to position [1648, 0]
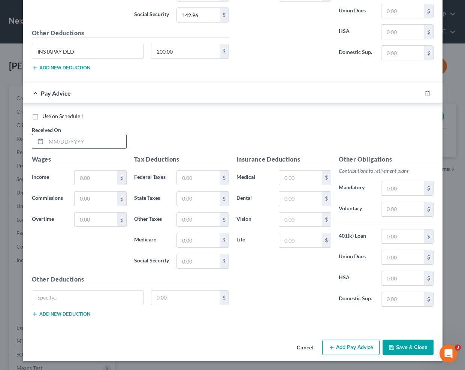
click at [59, 140] on input "text" at bounding box center [86, 141] width 80 height 14
click at [91, 178] on input "text" at bounding box center [96, 177] width 42 height 14
click at [95, 217] on input "text" at bounding box center [96, 219] width 42 height 14
drag, startPoint x: 90, startPoint y: 185, endPoint x: 85, endPoint y: 187, distance: 4.7
click at [87, 187] on div "Wages Income * $ Commissions $ Overtime 266.84 $" at bounding box center [79, 215] width 102 height 120
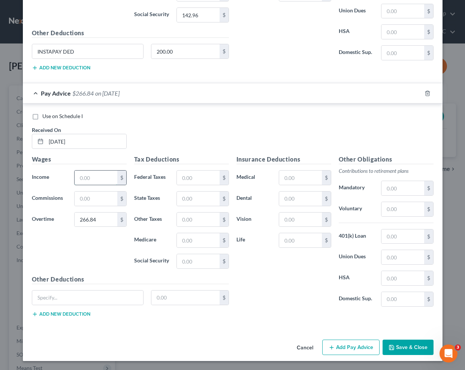
click at [86, 183] on input "text" at bounding box center [96, 177] width 42 height 14
click at [100, 180] on input "text" at bounding box center [96, 177] width 42 height 14
click at [200, 179] on input "text" at bounding box center [198, 177] width 42 height 14
click at [198, 196] on input "text" at bounding box center [198, 198] width 42 height 14
click at [180, 242] on input "text" at bounding box center [198, 240] width 42 height 14
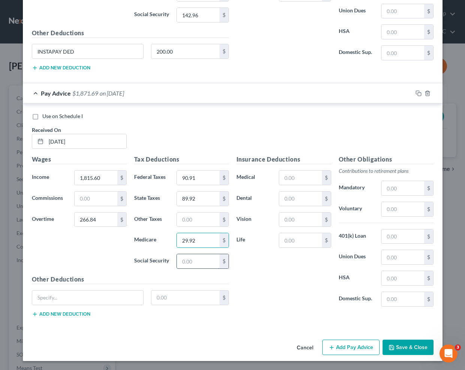
click at [196, 264] on input "text" at bounding box center [198, 261] width 42 height 14
click at [296, 201] on input "text" at bounding box center [300, 198] width 42 height 14
click at [109, 300] on input "text" at bounding box center [87, 297] width 111 height 14
click at [370, 348] on button "Add Pay Advice" at bounding box center [350, 347] width 57 height 16
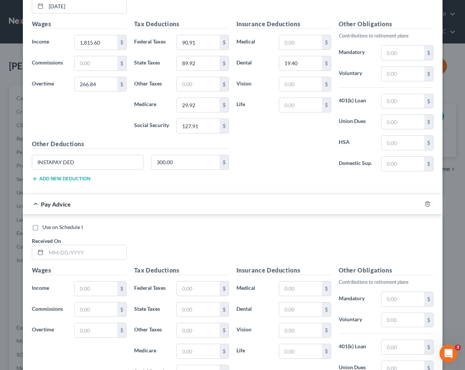
scroll to position [1894, 0]
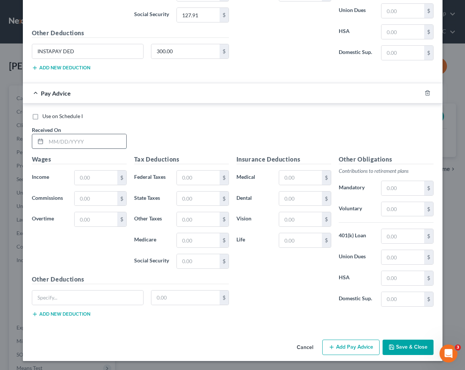
click at [94, 145] on input "text" at bounding box center [86, 141] width 80 height 14
click at [106, 179] on input "text" at bounding box center [96, 177] width 42 height 14
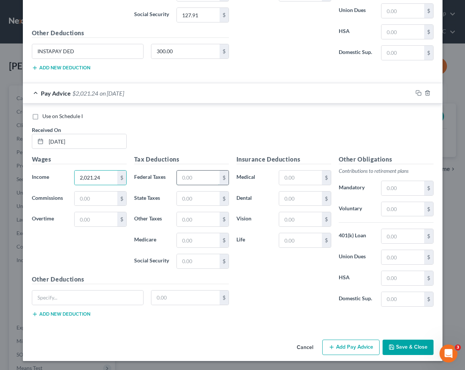
click at [191, 178] on input "text" at bounding box center [198, 177] width 42 height 14
click at [191, 201] on input "text" at bounding box center [198, 198] width 42 height 14
click at [191, 240] on input "text" at bounding box center [198, 240] width 42 height 14
click at [184, 260] on input "text" at bounding box center [198, 261] width 42 height 14
click at [294, 199] on input "text" at bounding box center [300, 198] width 42 height 14
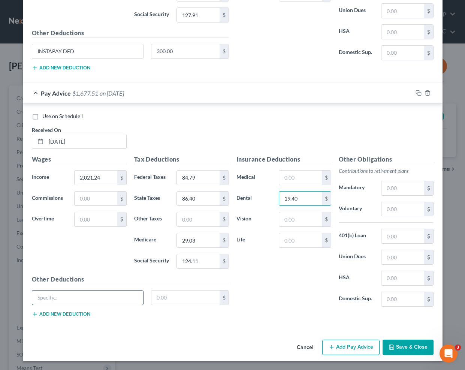
click at [106, 299] on input "text" at bounding box center [87, 297] width 111 height 14
click at [197, 304] on input "text" at bounding box center [185, 297] width 68 height 14
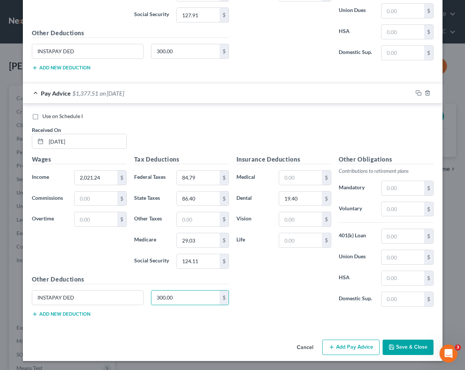
click at [345, 345] on button "Add Pay Advice" at bounding box center [350, 347] width 57 height 16
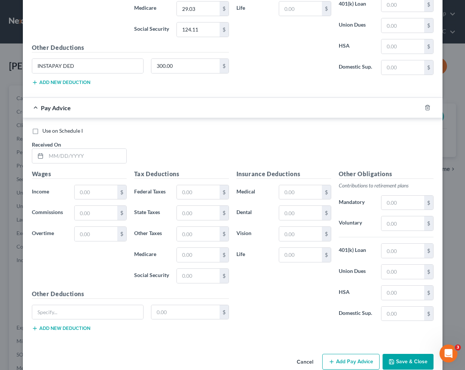
scroll to position [2140, 0]
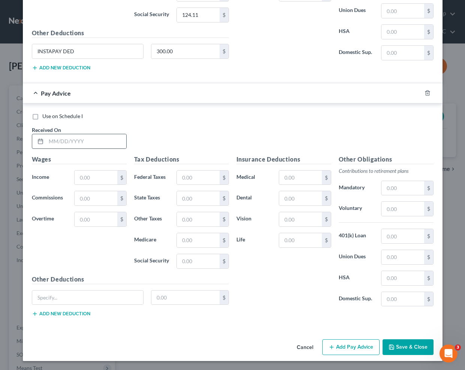
click at [88, 149] on div "Use on Schedule I Received On *" at bounding box center [232, 133] width 409 height 42
click at [88, 143] on input "text" at bounding box center [86, 141] width 80 height 14
click at [96, 174] on input "text" at bounding box center [96, 177] width 42 height 14
click at [204, 179] on input "text" at bounding box center [198, 177] width 42 height 14
click at [207, 202] on input "text" at bounding box center [198, 198] width 42 height 14
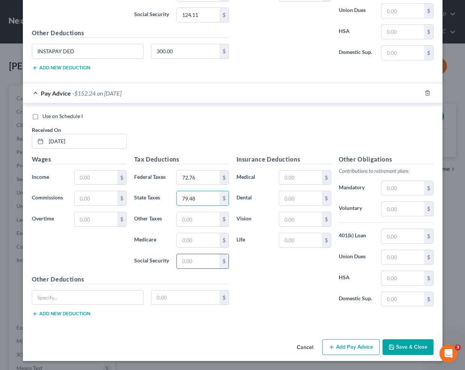
click at [193, 265] on input "text" at bounding box center [198, 261] width 42 height 14
click at [188, 242] on input "text" at bounding box center [198, 240] width 42 height 14
click at [279, 196] on input "text" at bounding box center [300, 198] width 42 height 14
click at [81, 298] on input "text" at bounding box center [87, 297] width 111 height 14
click at [354, 351] on button "Add Pay Advice" at bounding box center [350, 347] width 57 height 16
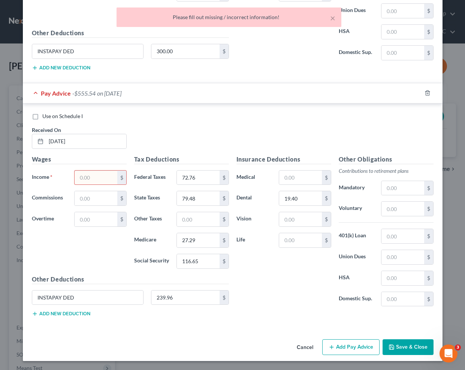
click at [96, 176] on input "text" at bounding box center [96, 177] width 42 height 14
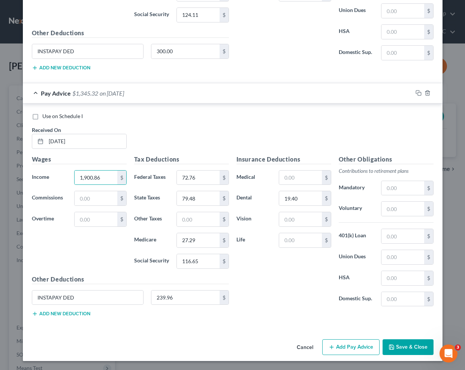
click at [348, 349] on button "Add Pay Advice" at bounding box center [350, 347] width 57 height 16
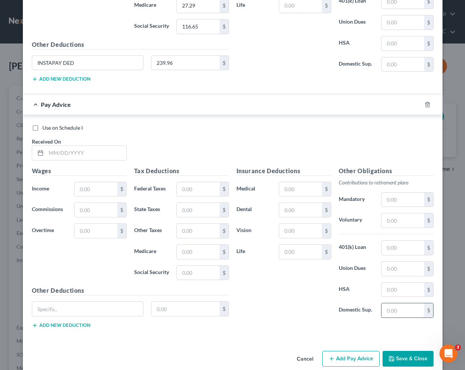
scroll to position [2386, 0]
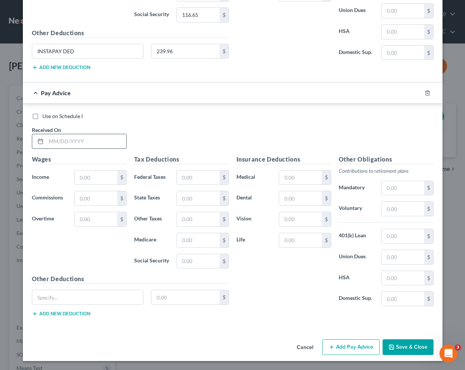
click at [68, 144] on input "text" at bounding box center [86, 141] width 80 height 14
click at [84, 178] on input "text" at bounding box center [96, 177] width 42 height 14
click at [182, 128] on div "Use on Schedule I Received On * [DATE]" at bounding box center [232, 133] width 409 height 42
click at [90, 176] on input "text" at bounding box center [96, 177] width 42 height 14
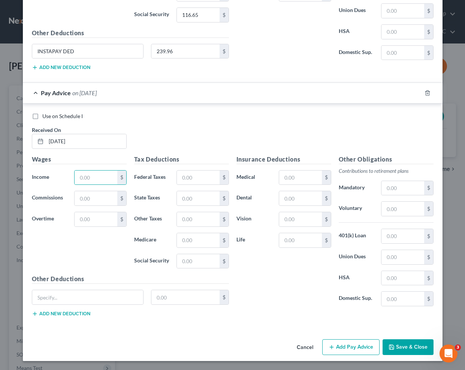
drag, startPoint x: 47, startPoint y: 242, endPoint x: 97, endPoint y: 233, distance: 50.7
click at [48, 242] on div "Wages Income * $ Commissions $ Overtime $" at bounding box center [79, 215] width 102 height 120
click at [99, 223] on input "text" at bounding box center [96, 219] width 42 height 14
click at [97, 180] on input "text" at bounding box center [96, 177] width 42 height 14
click at [191, 182] on input "text" at bounding box center [198, 177] width 42 height 14
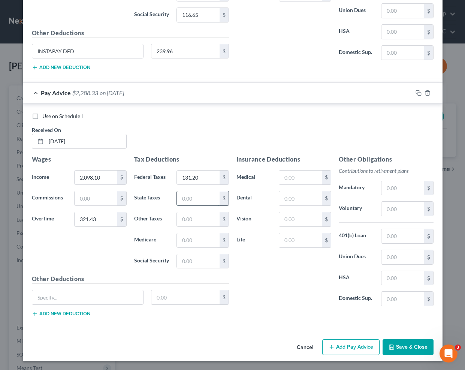
click at [186, 199] on input "text" at bounding box center [198, 198] width 42 height 14
click at [188, 237] on input "text" at bounding box center [198, 240] width 42 height 14
click at [185, 266] on input "text" at bounding box center [198, 261] width 42 height 14
click at [292, 198] on input "text" at bounding box center [300, 198] width 42 height 14
click at [84, 298] on input "text" at bounding box center [87, 297] width 111 height 14
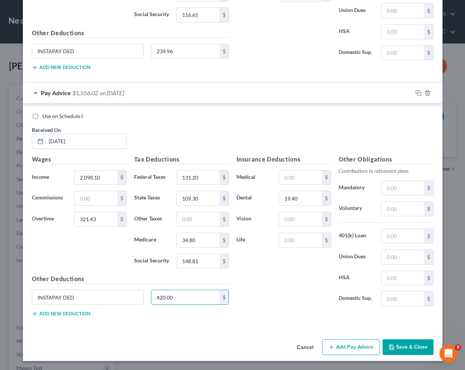
click at [348, 347] on button "Add Pay Advice" at bounding box center [350, 347] width 57 height 16
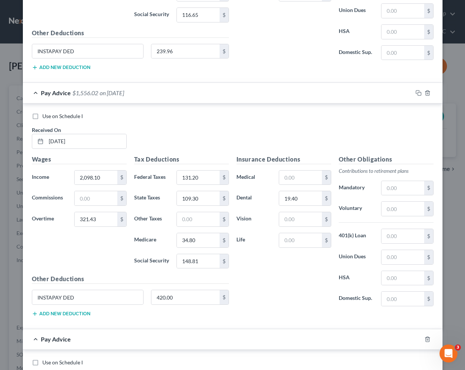
scroll to position [2632, 0]
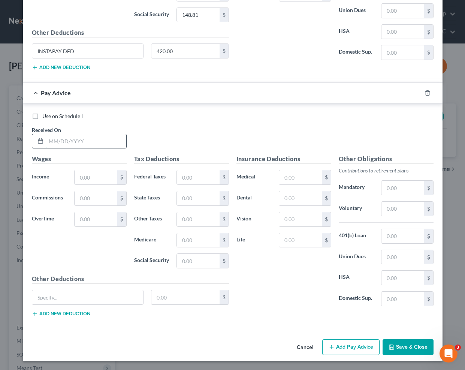
click at [91, 143] on input "text" at bounding box center [86, 141] width 80 height 14
click at [96, 182] on input "text" at bounding box center [96, 177] width 42 height 14
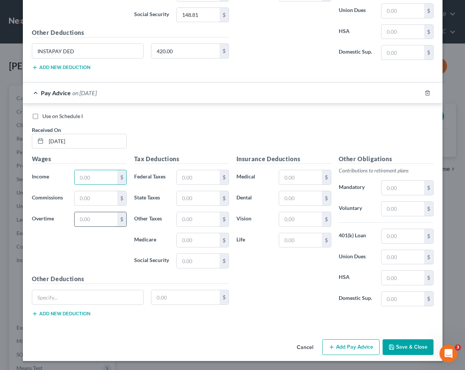
click at [76, 221] on input "text" at bounding box center [96, 219] width 42 height 14
click at [86, 176] on input "text" at bounding box center [96, 177] width 42 height 14
click at [191, 178] on input "text" at bounding box center [198, 177] width 42 height 14
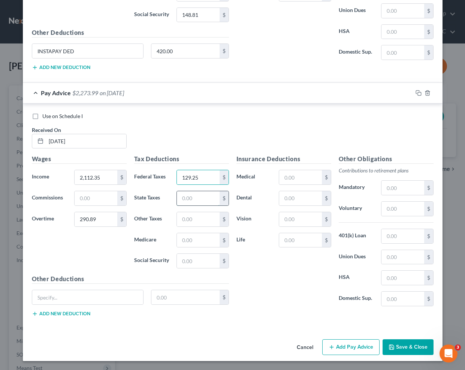
click at [187, 198] on input "text" at bounding box center [198, 198] width 42 height 14
click at [199, 242] on input "text" at bounding box center [198, 240] width 42 height 14
click at [194, 263] on input "text" at bounding box center [198, 261] width 42 height 14
click at [299, 199] on input "text" at bounding box center [300, 198] width 42 height 14
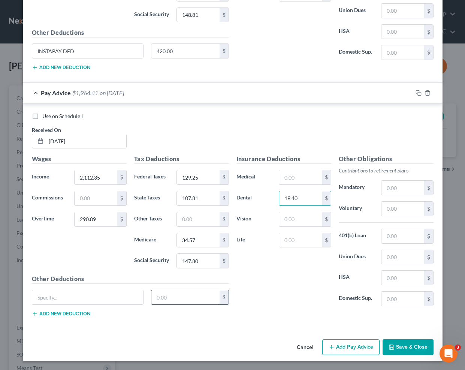
click at [184, 299] on input "text" at bounding box center [185, 297] width 68 height 14
click at [97, 301] on input "text" at bounding box center [87, 297] width 111 height 14
click at [250, 305] on div "Insurance Deductions Medical $ Dental 19.40 $ Vision $ Life $" at bounding box center [284, 233] width 102 height 158
click at [359, 343] on button "Add Pay Advice" at bounding box center [350, 347] width 57 height 16
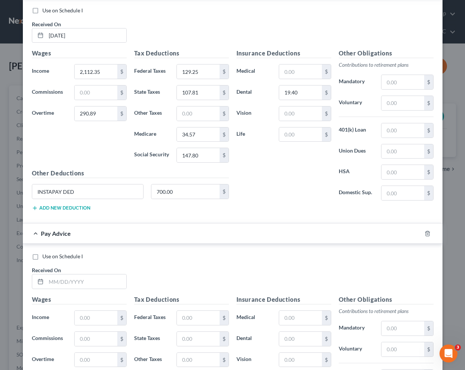
scroll to position [2878, 0]
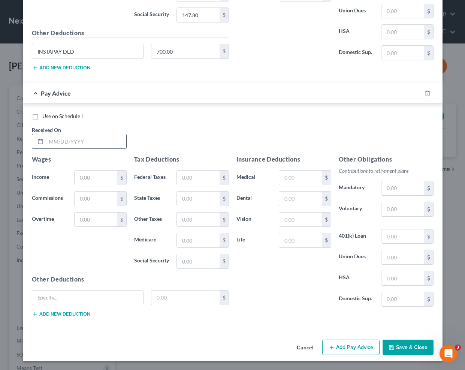
click at [75, 142] on input "text" at bounding box center [86, 141] width 80 height 14
click at [108, 183] on input "text" at bounding box center [96, 177] width 42 height 14
click at [76, 220] on input "text" at bounding box center [96, 219] width 42 height 14
click at [91, 180] on input "text" at bounding box center [96, 177] width 42 height 14
click at [188, 181] on input "text" at bounding box center [198, 177] width 42 height 14
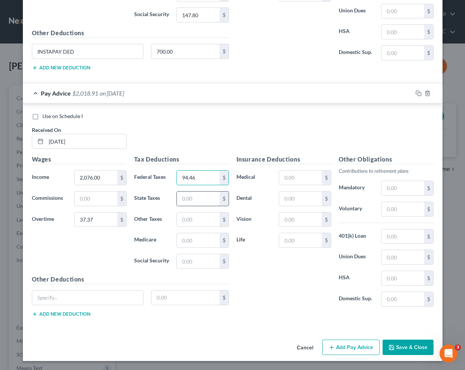
click at [189, 196] on input "text" at bounding box center [198, 198] width 42 height 14
click at [187, 246] on input "text" at bounding box center [198, 240] width 42 height 14
click at [205, 263] on input "text" at bounding box center [198, 261] width 42 height 14
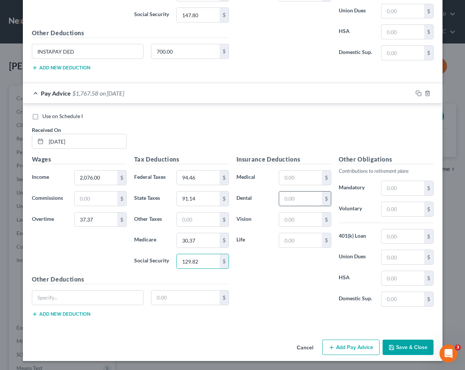
click at [295, 197] on input "text" at bounding box center [300, 198] width 42 height 14
click at [62, 296] on input "text" at bounding box center [87, 297] width 111 height 14
click at [344, 351] on button "Add Pay Advice" at bounding box center [350, 347] width 57 height 16
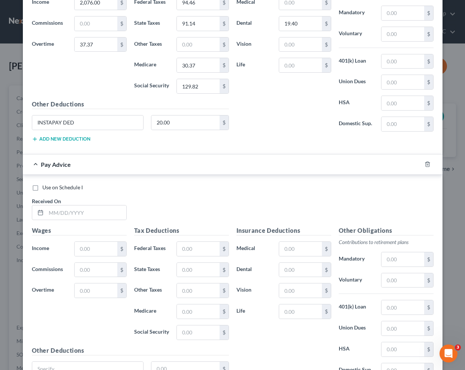
scroll to position [3124, 0]
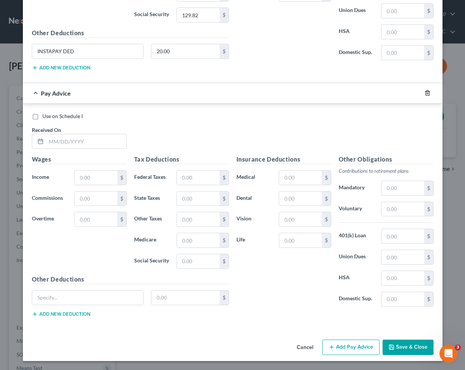
click at [424, 94] on icon "button" at bounding box center [427, 93] width 6 height 6
click at [406, 348] on button "Save & Close" at bounding box center [407, 347] width 51 height 16
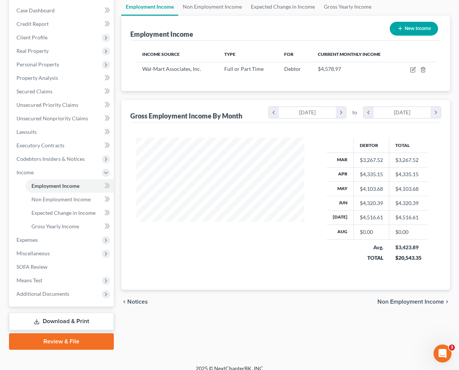
scroll to position [96, 0]
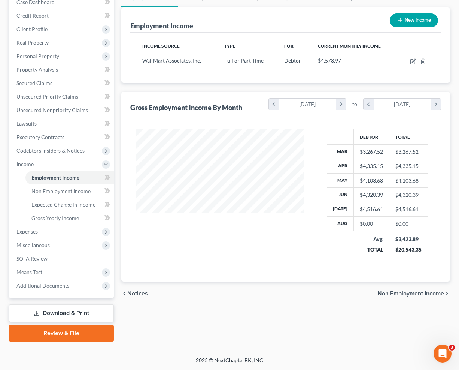
click at [410, 294] on span "Non Employment Income" at bounding box center [411, 293] width 67 height 6
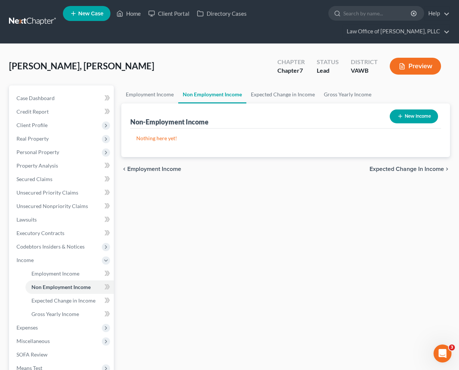
click at [388, 172] on span "Expected Change in Income" at bounding box center [407, 169] width 75 height 6
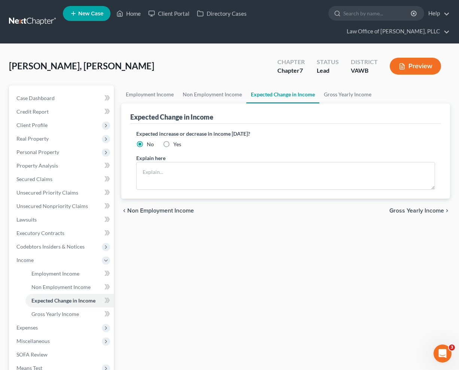
click at [431, 211] on span "Gross Yearly Income" at bounding box center [417, 211] width 55 height 6
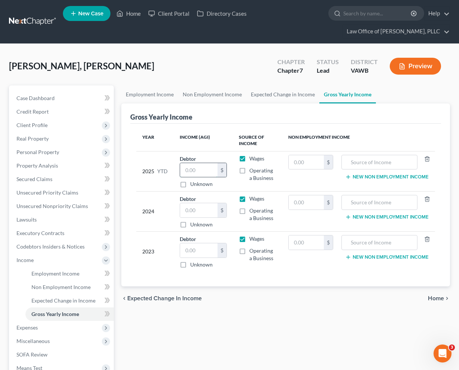
click at [190, 170] on input "text" at bounding box center [199, 170] width 38 height 14
click at [190, 214] on input "text" at bounding box center [199, 210] width 38 height 14
click at [205, 206] on input "37" at bounding box center [199, 210] width 38 height 14
click at [198, 254] on input "text" at bounding box center [199, 250] width 38 height 14
click at [443, 300] on span "Home" at bounding box center [436, 298] width 16 height 6
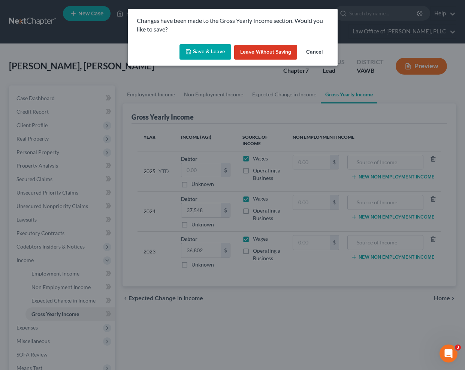
click at [224, 54] on button "Save & Leave" at bounding box center [205, 52] width 52 height 16
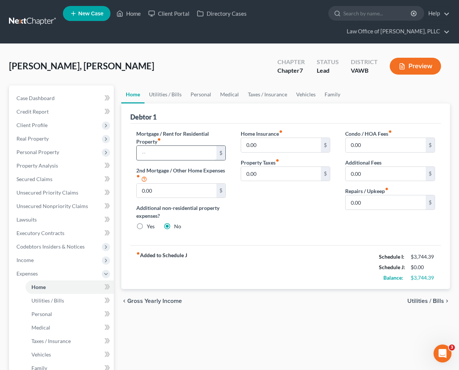
click at [166, 159] on input "text" at bounding box center [177, 153] width 80 height 14
click at [429, 299] on span "Utilities / Bills" at bounding box center [426, 301] width 37 height 6
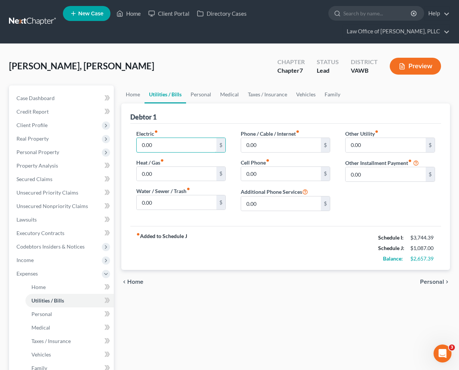
drag, startPoint x: 184, startPoint y: 144, endPoint x: 125, endPoint y: 142, distance: 59.2
click at [125, 142] on div "Debtor 1 Electric fiber_manual_record 0.00 $ Heat / Gas fiber_manual_record 0.0…" at bounding box center [285, 186] width 329 height 166
click at [153, 145] on input "0.00" at bounding box center [177, 145] width 80 height 14
drag, startPoint x: 168, startPoint y: 145, endPoint x: 139, endPoint y: 146, distance: 29.6
click at [139, 146] on input "0.00" at bounding box center [177, 145] width 80 height 14
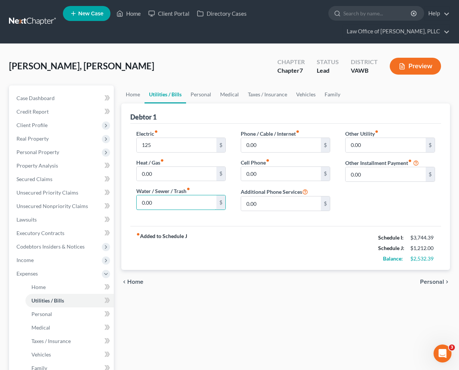
drag, startPoint x: 167, startPoint y: 206, endPoint x: 121, endPoint y: 202, distance: 46.2
click at [121, 202] on div "Home Utilities / Bills Personal Medical Taxes / Insurance Vehicles Family Debto…" at bounding box center [286, 281] width 337 height 392
click at [169, 200] on input "0.00" at bounding box center [177, 202] width 80 height 14
drag, startPoint x: 167, startPoint y: 201, endPoint x: 129, endPoint y: 202, distance: 37.5
click at [129, 202] on div "Electric fiber_manual_record 125 $ Heat / Gas fiber_manual_record 0.00 $ Water …" at bounding box center [181, 173] width 105 height 87
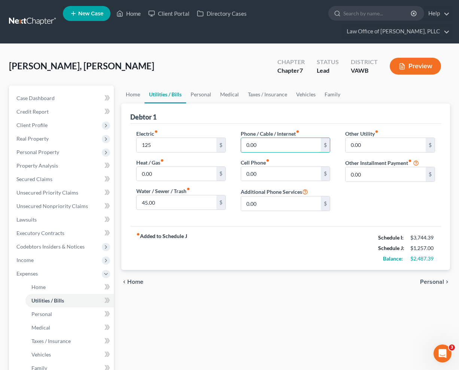
drag, startPoint x: 284, startPoint y: 146, endPoint x: 239, endPoint y: 146, distance: 44.6
click at [239, 146] on div "Phone / Cable / Internet fiber_manual_record 0.00 $ Cell Phone fiber_manual_rec…" at bounding box center [285, 173] width 105 height 87
click at [271, 141] on input "0.00" at bounding box center [281, 145] width 80 height 14
click at [270, 175] on input "0.00" at bounding box center [281, 174] width 80 height 14
click at [435, 281] on span "Personal" at bounding box center [432, 282] width 24 height 6
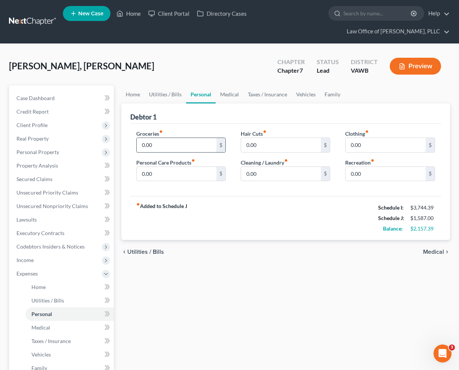
click at [173, 149] on input "0.00" at bounding box center [177, 145] width 80 height 14
click at [203, 179] on input "0.00" at bounding box center [177, 174] width 80 height 14
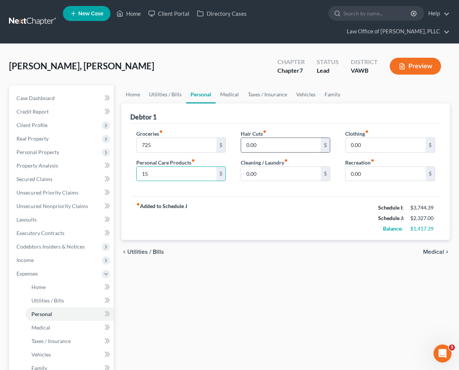
click at [281, 146] on input "0.00" at bounding box center [281, 145] width 80 height 14
click at [272, 176] on input "0.00" at bounding box center [281, 174] width 80 height 14
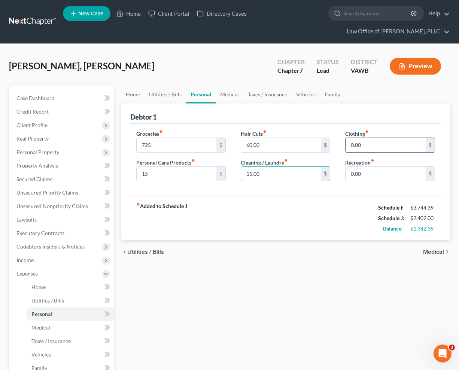
click at [395, 149] on input "0.00" at bounding box center [386, 145] width 80 height 14
click at [159, 148] on input "725" at bounding box center [177, 145] width 80 height 14
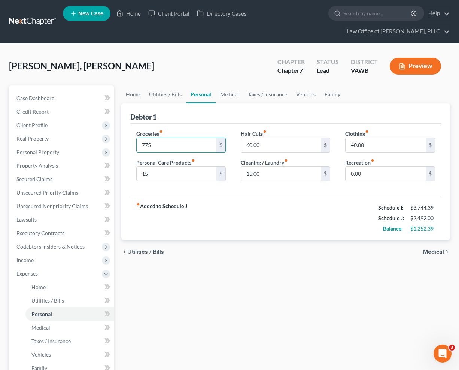
click at [441, 253] on span "Medical" at bounding box center [433, 252] width 21 height 6
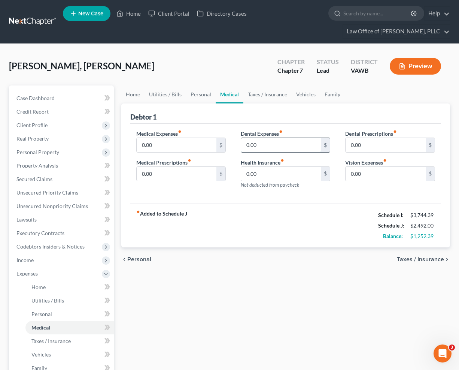
click at [269, 140] on input "0.00" at bounding box center [281, 145] width 80 height 14
click at [422, 259] on span "Taxes / Insurance" at bounding box center [420, 259] width 47 height 6
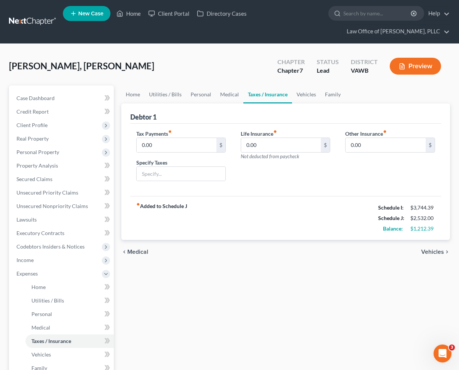
click at [433, 253] on span "Vehicles" at bounding box center [432, 252] width 23 height 6
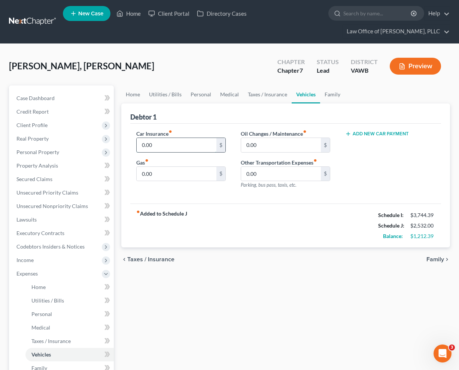
click at [170, 143] on input "0.00" at bounding box center [177, 145] width 80 height 14
click at [172, 176] on input "0.00" at bounding box center [177, 174] width 80 height 14
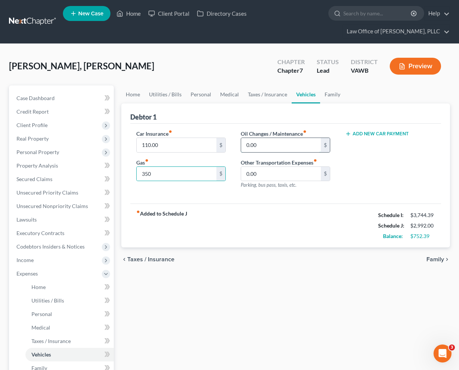
click at [277, 146] on input "0.00" at bounding box center [281, 145] width 80 height 14
click at [408, 174] on div "Add New Car Payment" at bounding box center [390, 162] width 105 height 65
click at [439, 260] on span "Family" at bounding box center [436, 259] width 18 height 6
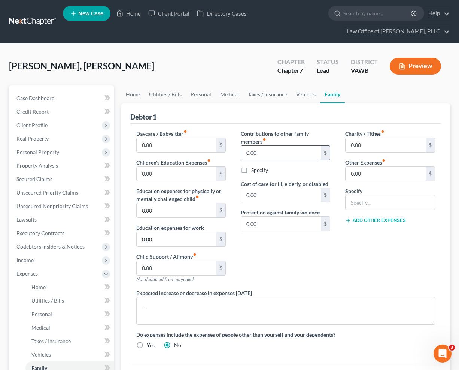
click at [289, 154] on input "0.00" at bounding box center [281, 153] width 80 height 14
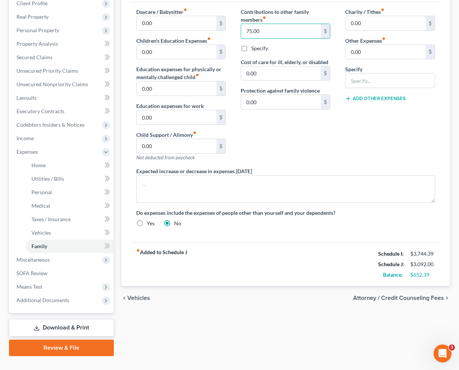
scroll to position [136, 0]
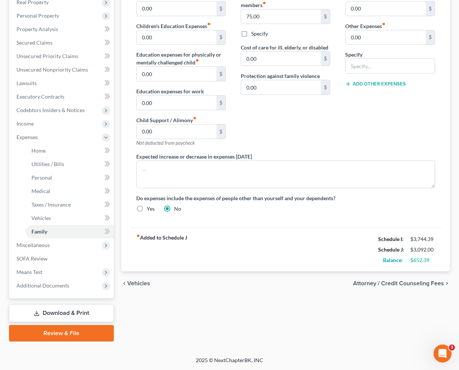
click at [413, 284] on span "Attorney / Credit Counseling Fees" at bounding box center [398, 283] width 91 height 6
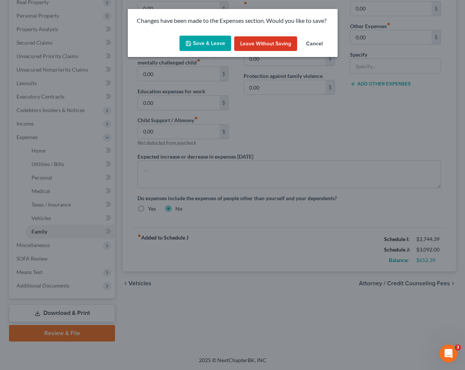
click at [216, 45] on button "Save & Leave" at bounding box center [205, 44] width 52 height 16
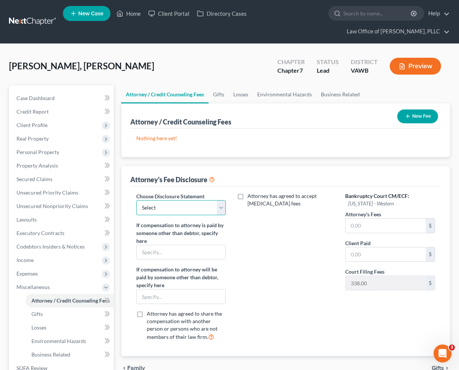
click at [196, 208] on select "Select Chapter 7 Flat Fee Agreement" at bounding box center [181, 207] width 90 height 15
click at [136, 200] on select "Select Chapter 7 Flat Fee Agreement" at bounding box center [181, 207] width 90 height 15
click at [248, 196] on label "Attorney has agreed to accept [MEDICAL_DATA] fees" at bounding box center [291, 199] width 87 height 15
click at [251, 196] on input "Attorney has agreed to accept [MEDICAL_DATA] fees" at bounding box center [253, 194] width 5 height 5
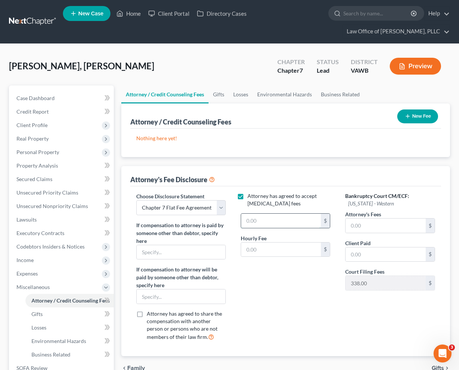
click at [268, 224] on input "text" at bounding box center [281, 221] width 80 height 14
click at [361, 224] on input "text" at bounding box center [386, 225] width 80 height 14
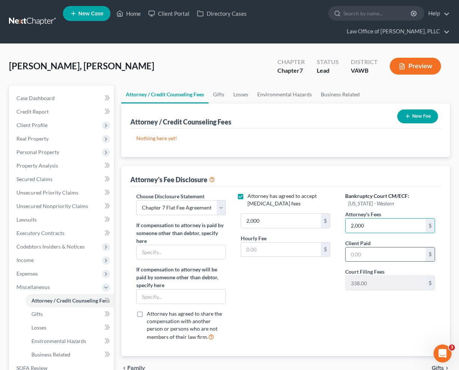
click at [370, 254] on input "text" at bounding box center [386, 254] width 80 height 14
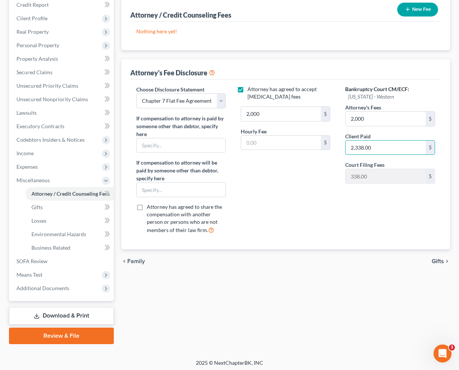
scroll to position [109, 0]
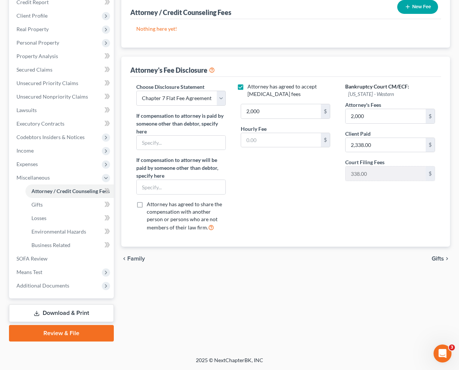
click at [439, 257] on span "Gifts" at bounding box center [438, 258] width 12 height 6
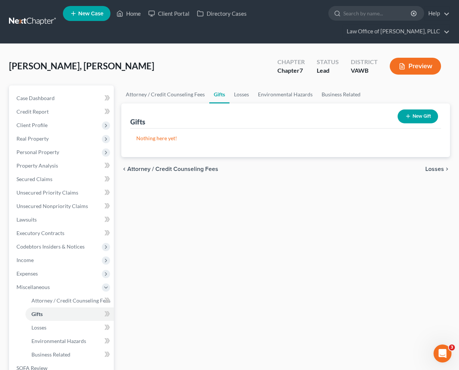
click at [435, 169] on span "Losses" at bounding box center [435, 169] width 19 height 6
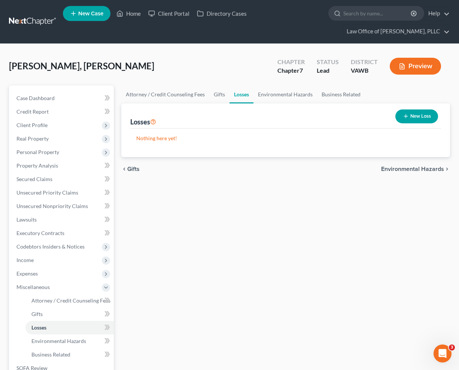
click at [423, 169] on span "Environmental Hazards" at bounding box center [412, 169] width 63 height 6
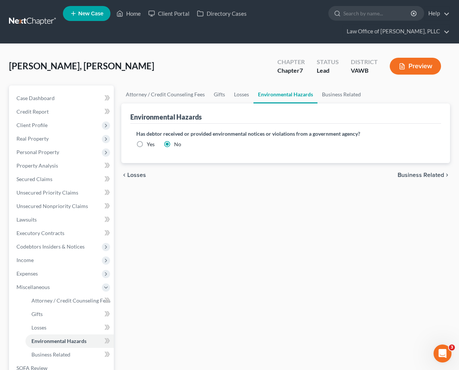
click at [423, 176] on span "Business Related" at bounding box center [421, 175] width 46 height 6
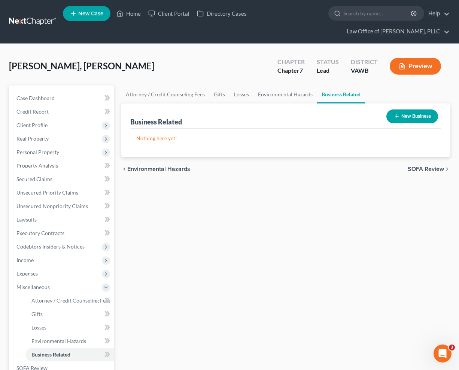
click at [423, 171] on span "SOFA Review" at bounding box center [426, 169] width 36 height 6
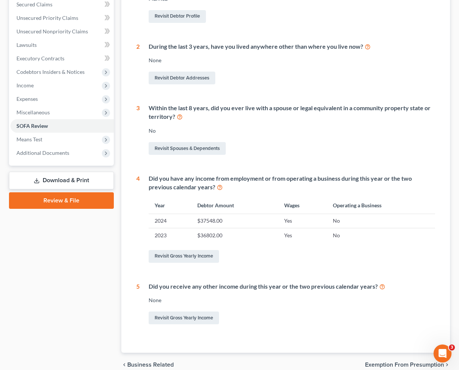
scroll to position [210, 0]
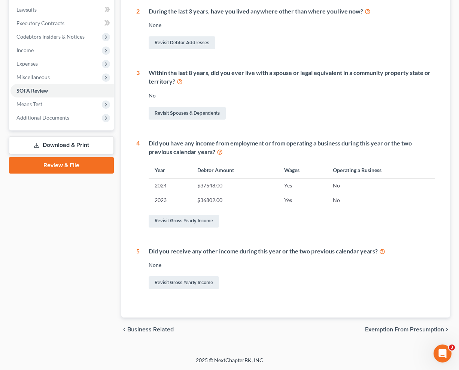
click at [397, 330] on span "Exemption from Presumption" at bounding box center [404, 329] width 79 height 6
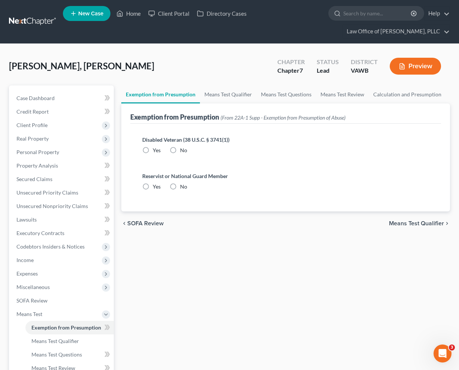
click at [180, 150] on label "No" at bounding box center [183, 149] width 7 height 7
click at [183, 150] on input "No" at bounding box center [185, 148] width 5 height 5
click at [180, 187] on label "No" at bounding box center [183, 186] width 7 height 7
click at [183, 187] on input "No" at bounding box center [185, 185] width 5 height 5
click at [409, 226] on span "Means Test Qualifier" at bounding box center [416, 223] width 55 height 6
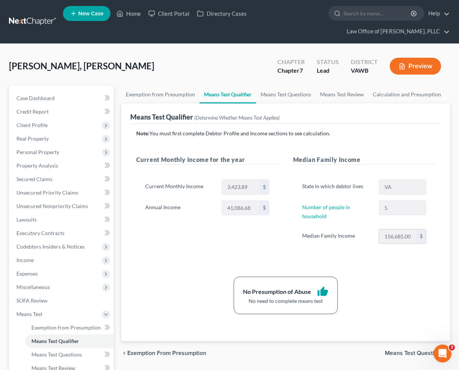
scroll to position [109, 0]
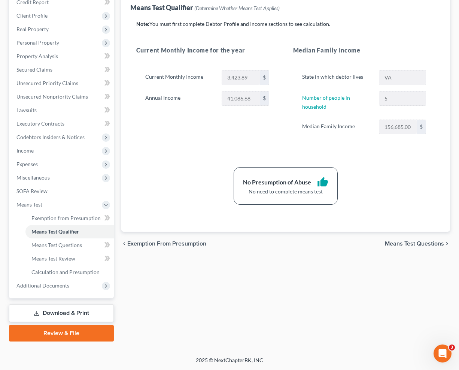
click at [405, 243] on span "Means Test Questions" at bounding box center [414, 243] width 59 height 6
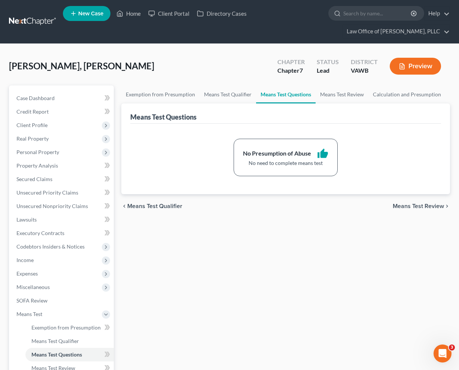
click at [409, 209] on span "Means Test Review" at bounding box center [418, 206] width 51 height 6
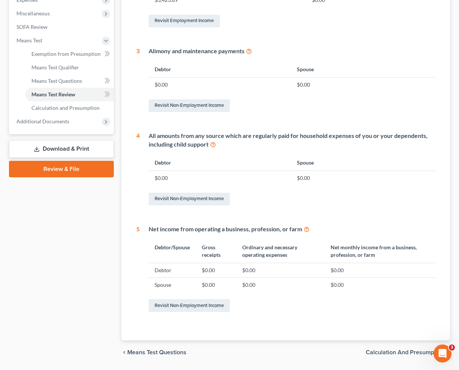
scroll to position [296, 0]
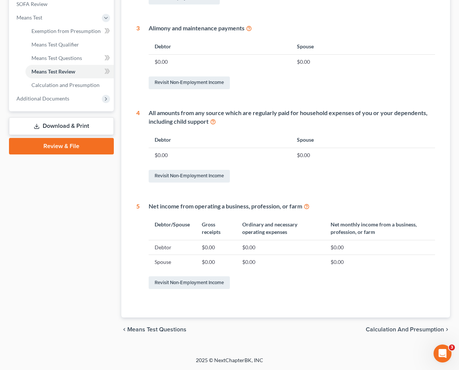
click at [386, 329] on span "Calculation and Presumption" at bounding box center [405, 329] width 78 height 6
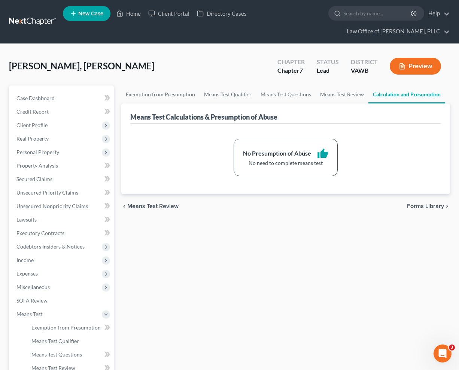
click at [438, 207] on span "Forms Library" at bounding box center [425, 206] width 37 height 6
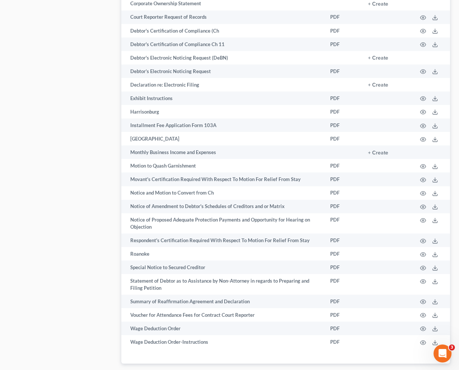
scroll to position [506, 0]
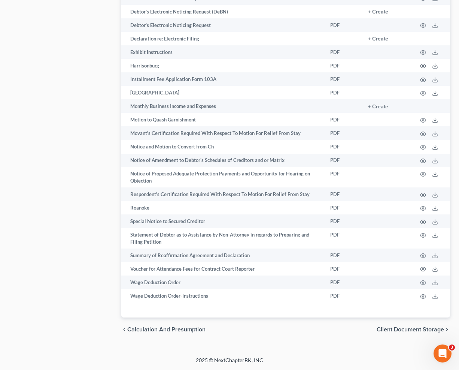
click at [401, 329] on span "Client Document Storage" at bounding box center [410, 329] width 67 height 6
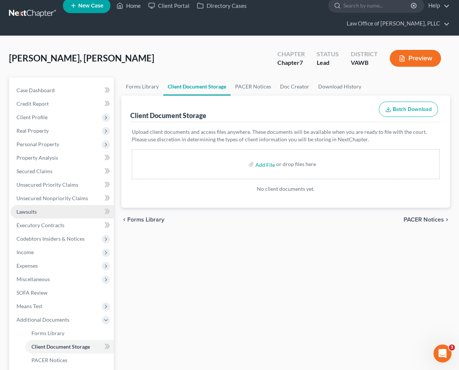
scroll to position [109, 0]
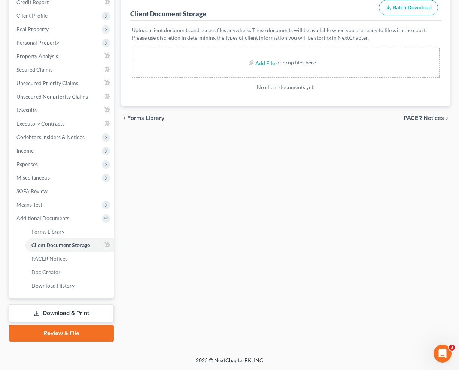
click at [416, 119] on span "PACER Notices" at bounding box center [424, 118] width 40 height 6
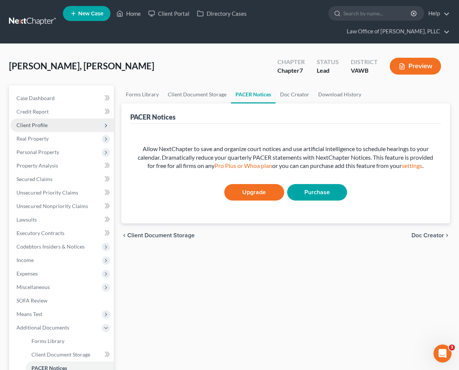
click at [35, 127] on span "Client Profile" at bounding box center [31, 125] width 31 height 6
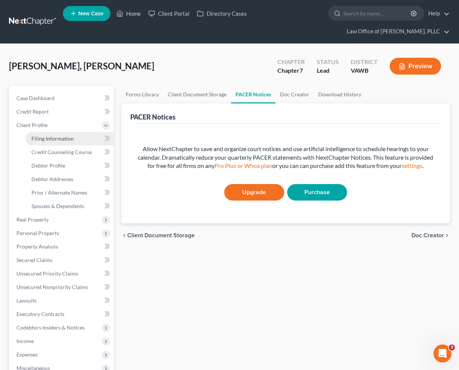
click at [51, 138] on span "Filing Information" at bounding box center [52, 138] width 42 height 6
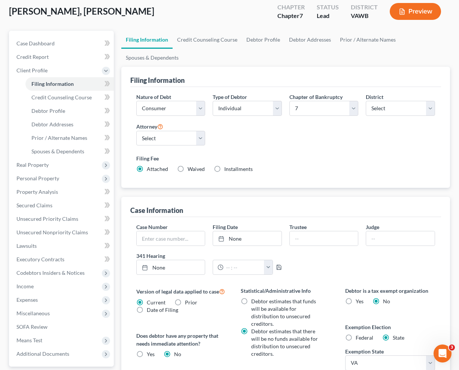
scroll to position [54, 0]
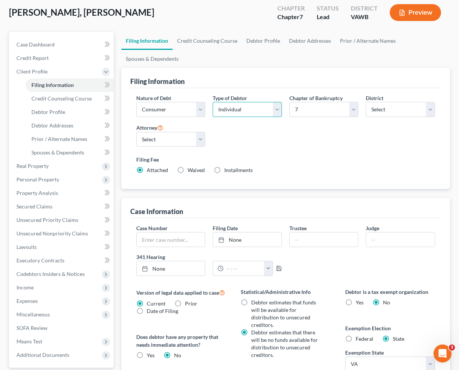
click at [251, 114] on select "Select Individual Joint" at bounding box center [247, 109] width 69 height 15
click at [213, 102] on select "Select Individual Joint" at bounding box center [247, 109] width 69 height 15
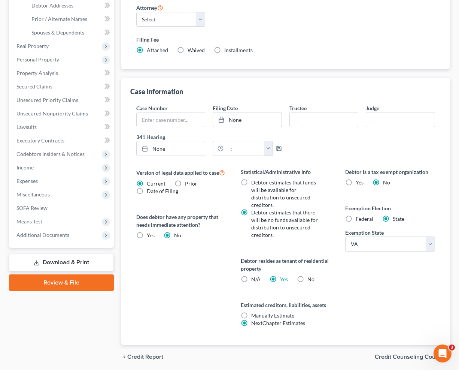
scroll to position [201, 0]
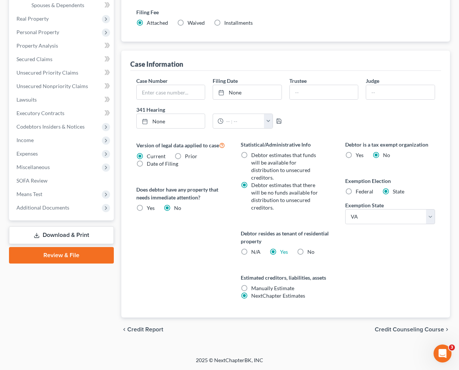
click at [410, 332] on span "Credit Counseling Course" at bounding box center [409, 329] width 69 height 6
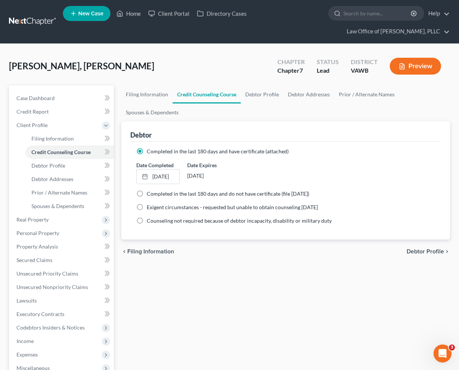
click at [427, 252] on span "Debtor Profile" at bounding box center [425, 251] width 37 height 6
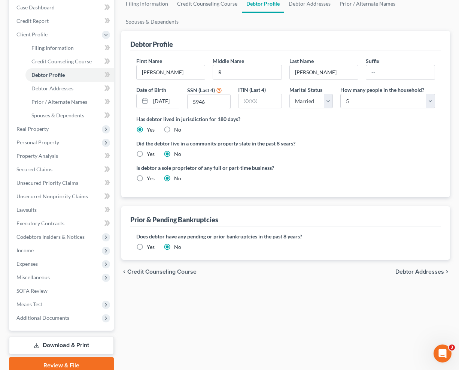
scroll to position [123, 0]
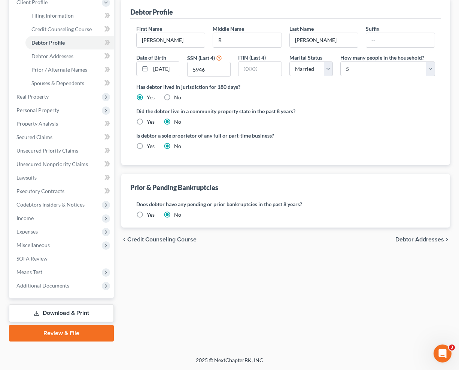
click at [426, 242] on span "Debtor Addresses" at bounding box center [420, 239] width 49 height 6
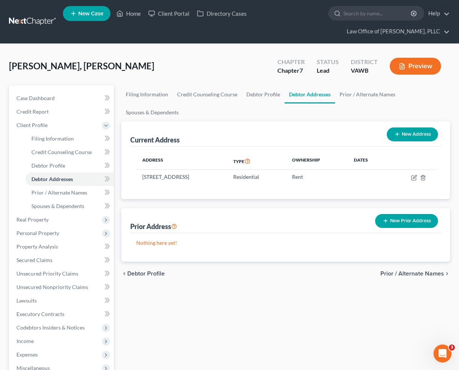
click at [401, 275] on span "Prior / Alternate Names" at bounding box center [413, 273] width 64 height 6
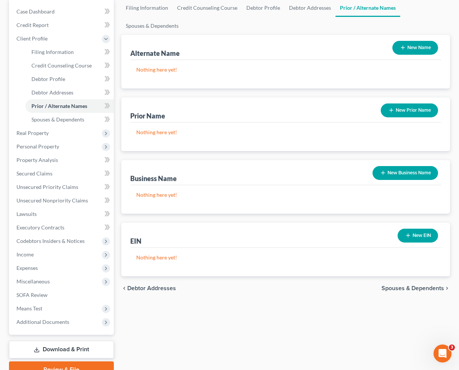
click at [409, 289] on span "Spouses & Dependents" at bounding box center [413, 288] width 63 height 6
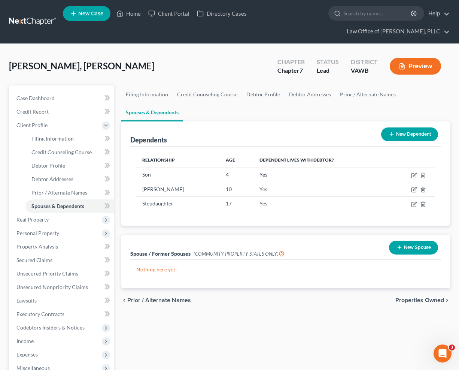
click at [418, 137] on button "New Dependent" at bounding box center [409, 134] width 57 height 14
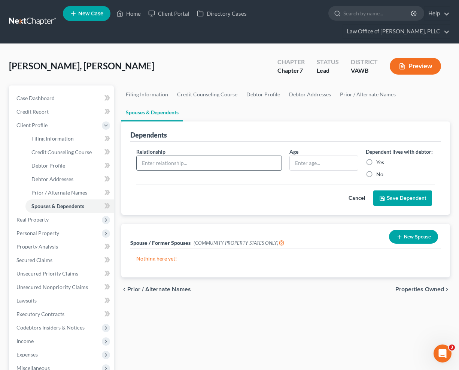
click at [197, 161] on input "text" at bounding box center [209, 163] width 145 height 14
click at [376, 162] on label "Yes" at bounding box center [380, 161] width 8 height 7
click at [379, 162] on input "Yes" at bounding box center [381, 160] width 5 height 5
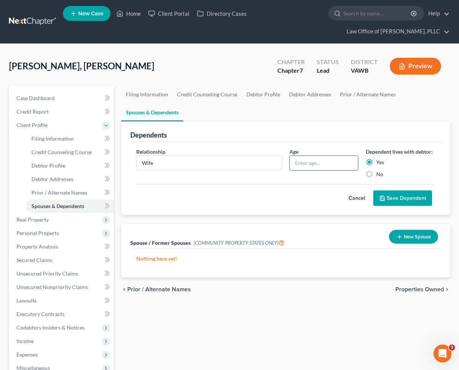
click at [326, 169] on input "text" at bounding box center [324, 163] width 69 height 14
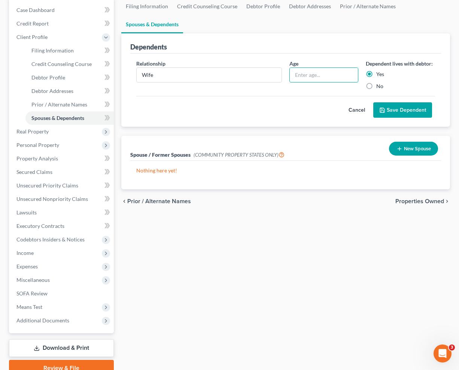
scroll to position [123, 0]
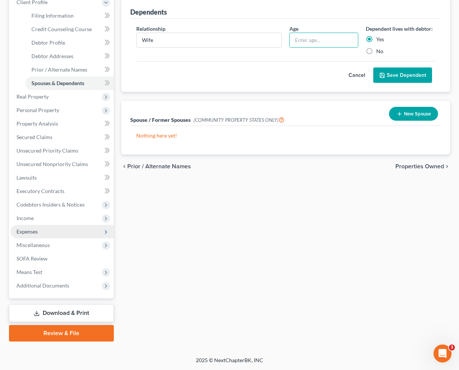
click at [34, 231] on span "Expenses" at bounding box center [26, 231] width 21 height 6
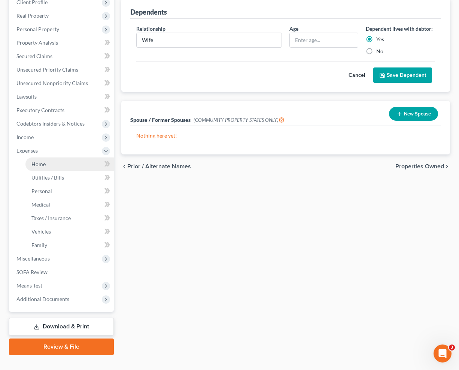
click at [41, 165] on span "Home" at bounding box center [38, 164] width 14 height 6
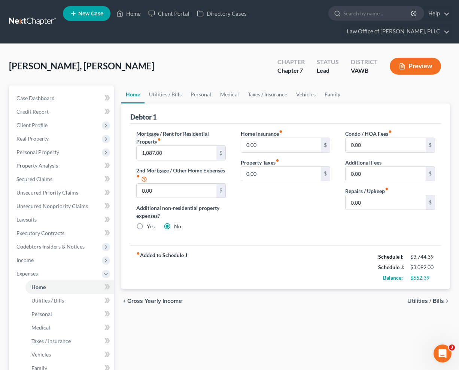
click at [423, 300] on span "Utilities / Bills" at bounding box center [426, 301] width 37 height 6
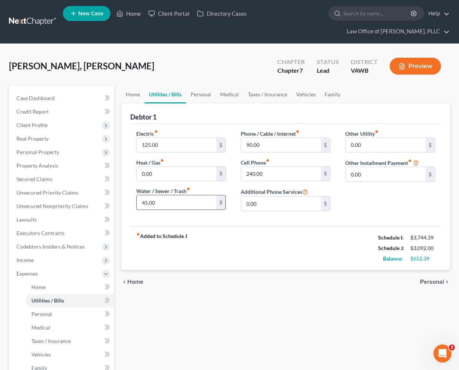
drag, startPoint x: 176, startPoint y: 203, endPoint x: 163, endPoint y: 199, distance: 13.4
click at [163, 199] on input "45.00" at bounding box center [177, 202] width 80 height 14
click at [283, 290] on div "chevron_left Home Personal chevron_right" at bounding box center [285, 282] width 329 height 24
click at [430, 279] on span "Personal" at bounding box center [432, 282] width 24 height 6
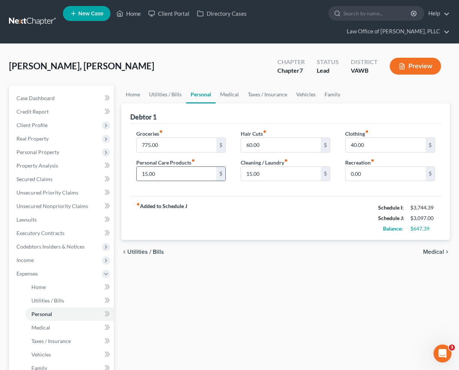
drag, startPoint x: 148, startPoint y: 175, endPoint x: 137, endPoint y: 175, distance: 11.6
click at [137, 175] on input "15.00" at bounding box center [177, 174] width 80 height 14
drag, startPoint x: 169, startPoint y: 173, endPoint x: 137, endPoint y: 173, distance: 32.6
click at [137, 173] on input "15.00" at bounding box center [177, 174] width 80 height 14
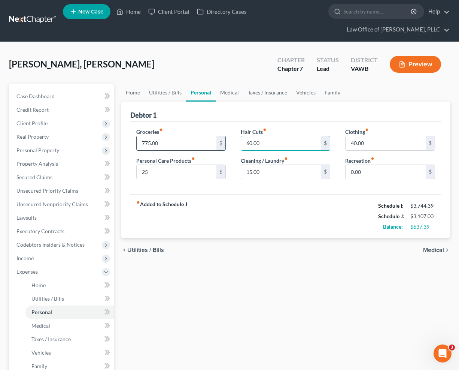
click at [173, 145] on input "775.00" at bounding box center [177, 143] width 80 height 14
click at [207, 120] on div "Debtor 1" at bounding box center [285, 112] width 311 height 20
click at [176, 146] on input "825" at bounding box center [177, 143] width 80 height 14
click at [240, 207] on div "fiber_manual_record Added to Schedule J Schedule I: $3,744.39 Schedule J: $3,18…" at bounding box center [285, 216] width 311 height 44
click at [274, 173] on input "15.00" at bounding box center [281, 172] width 80 height 14
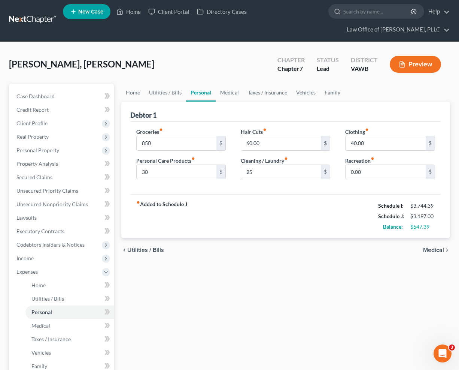
click at [336, 201] on div "fiber_manual_record Added to Schedule J Schedule I: $3,744.39 Schedule J: $3,19…" at bounding box center [285, 216] width 311 height 44
click at [433, 250] on span "Medical" at bounding box center [433, 250] width 21 height 6
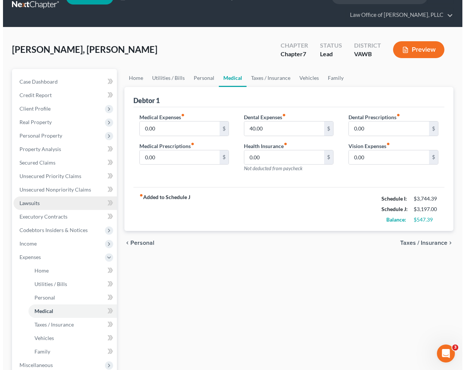
scroll to position [17, 0]
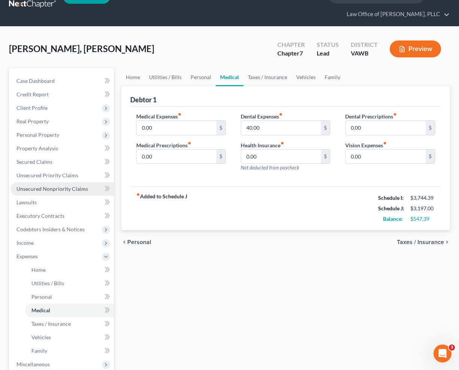
click at [55, 191] on span "Unsecured Nonpriority Claims" at bounding box center [52, 188] width 72 height 6
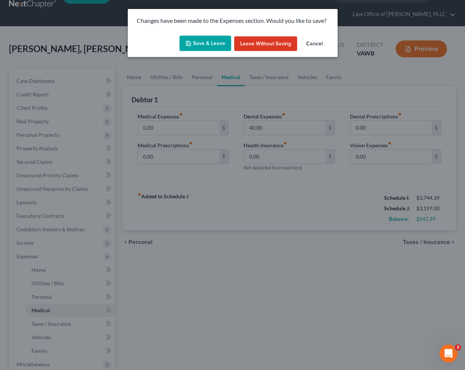
click at [220, 48] on button "Save & Leave" at bounding box center [205, 44] width 52 height 16
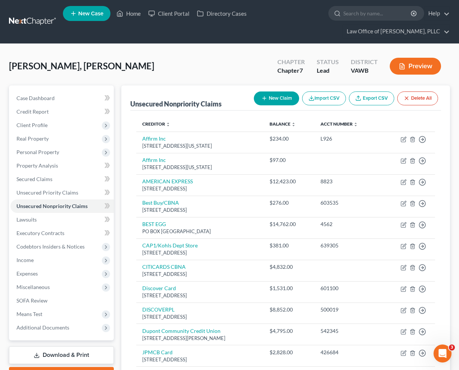
click at [276, 100] on button "New Claim" at bounding box center [276, 98] width 45 height 14
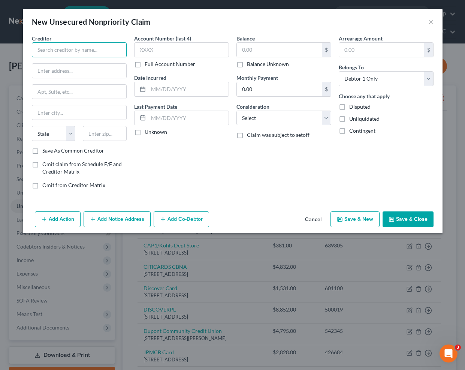
click at [98, 49] on input "text" at bounding box center [79, 49] width 95 height 15
click at [240, 51] on input "text" at bounding box center [279, 50] width 85 height 14
click at [81, 55] on input "text" at bounding box center [79, 49] width 95 height 15
click at [210, 287] on div "New Unsecured Nonpriority Claim × Creditor * State [US_STATE] AK AR AZ [GEOGRAP…" at bounding box center [232, 185] width 465 height 370
click at [60, 47] on input "text" at bounding box center [79, 49] width 95 height 15
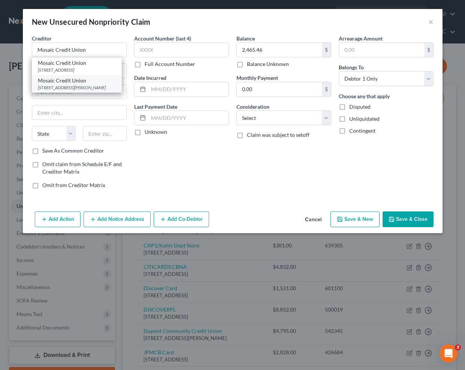
click at [61, 81] on div "Mosaic Credit Union" at bounding box center [77, 80] width 78 height 7
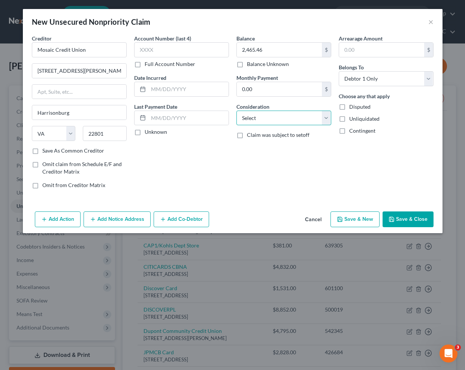
click at [308, 117] on select "Select Cable / Satellite Services Collection Agency Credit Card Debt Debt Couns…" at bounding box center [283, 118] width 95 height 15
click at [236, 111] on select "Select Cable / Satellite Services Collection Agency Credit Card Debt Debt Couns…" at bounding box center [283, 118] width 95 height 15
click at [143, 52] on input "text" at bounding box center [181, 49] width 95 height 15
click at [403, 219] on button "Save & Close" at bounding box center [407, 219] width 51 height 16
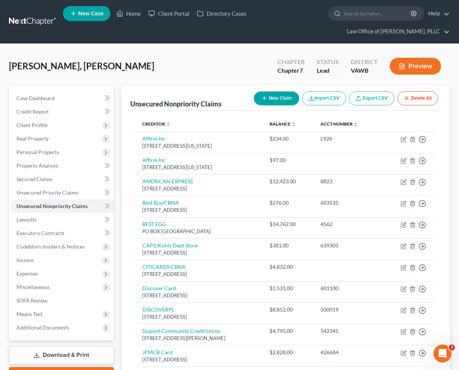
click at [208, 67] on div "[PERSON_NAME], [PERSON_NAME] Upgraded Chapter Chapter 7 Status Lead District [G…" at bounding box center [229, 69] width 441 height 33
click at [126, 11] on link "Home" at bounding box center [129, 13] width 32 height 13
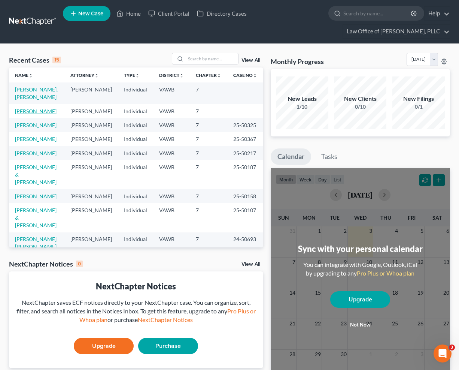
click at [38, 112] on link "[PERSON_NAME]" at bounding box center [36, 111] width 42 height 6
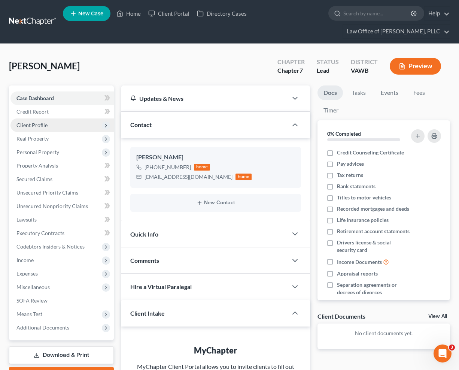
click at [36, 124] on span "Client Profile" at bounding box center [31, 125] width 31 height 6
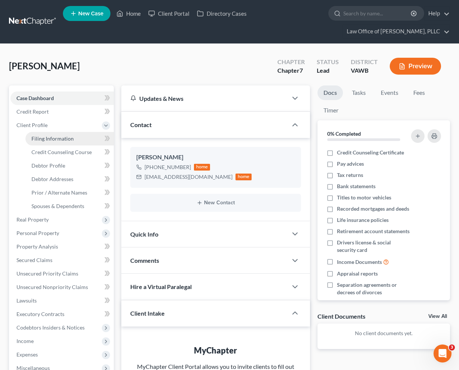
click at [51, 138] on span "Filing Information" at bounding box center [52, 138] width 42 height 6
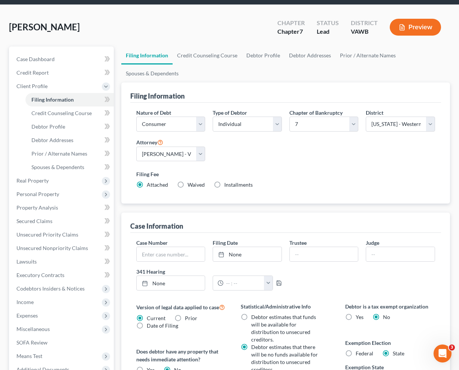
scroll to position [49, 0]
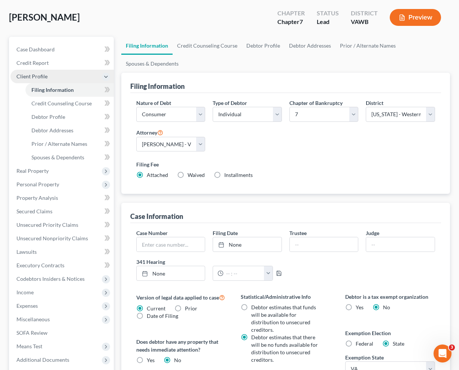
click at [34, 76] on span "Client Profile" at bounding box center [31, 76] width 31 height 6
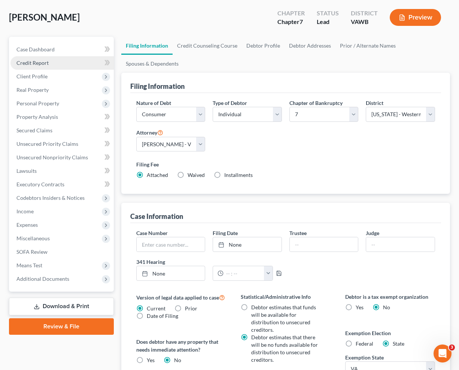
click at [34, 67] on link "Credit Report" at bounding box center [61, 62] width 103 height 13
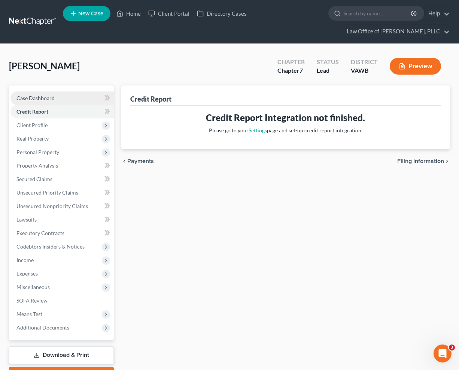
click at [28, 97] on span "Case Dashboard" at bounding box center [35, 98] width 38 height 6
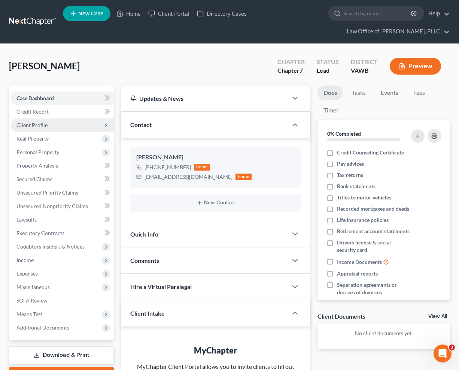
click at [30, 127] on span "Client Profile" at bounding box center [31, 125] width 31 height 6
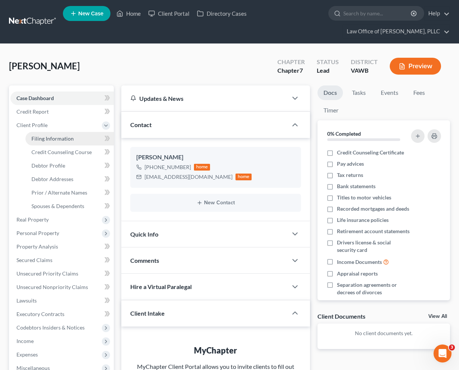
click at [60, 140] on span "Filing Information" at bounding box center [52, 138] width 42 height 6
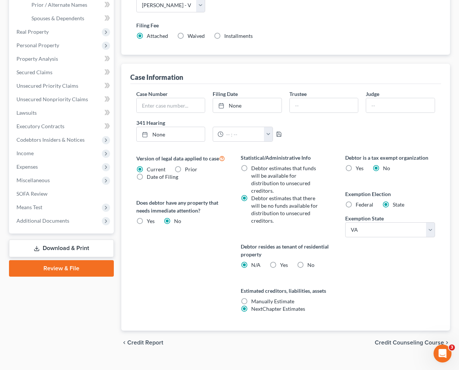
scroll to position [201, 0]
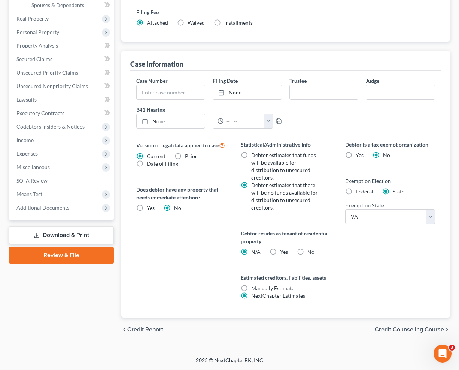
click at [308, 252] on label "No" at bounding box center [311, 251] width 7 height 7
click at [311, 252] on input "No" at bounding box center [313, 250] width 5 height 5
click at [409, 331] on span "Credit Counseling Course" at bounding box center [409, 329] width 69 height 6
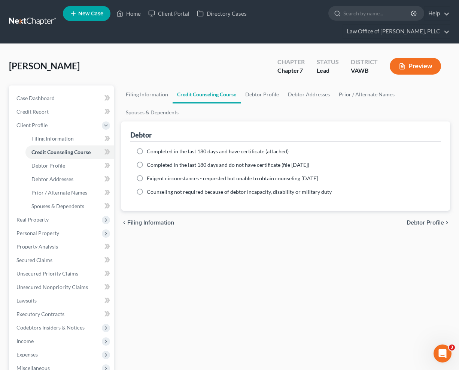
click at [374, 158] on ng-include "Completed in the last 180 days and have certificate (attached) Date Completed N…" at bounding box center [285, 172] width 299 height 48
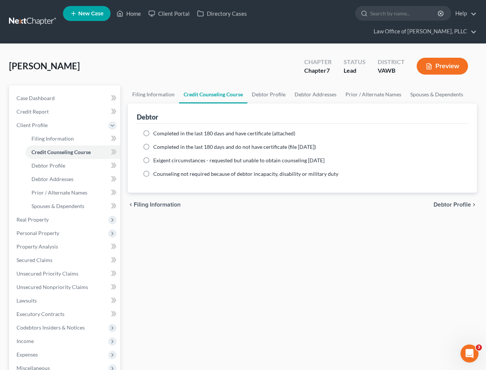
click at [451, 202] on span "Debtor Profile" at bounding box center [451, 205] width 37 height 6
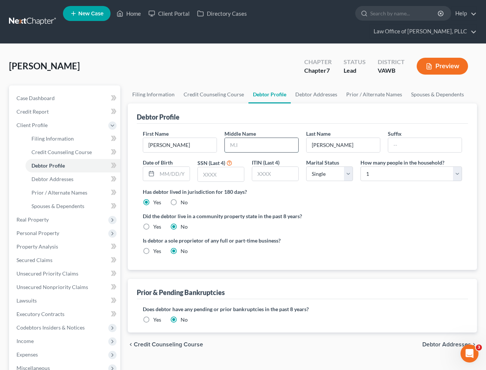
click at [269, 138] on input "text" at bounding box center [261, 145] width 73 height 14
click at [226, 167] on input "text" at bounding box center [221, 174] width 46 height 14
click at [454, 341] on span "Debtor Addresses" at bounding box center [446, 344] width 49 height 6
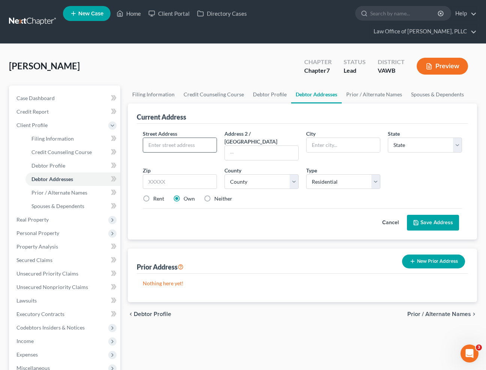
click at [192, 138] on input "text" at bounding box center [179, 145] width 73 height 14
click at [287, 174] on select "County [GEOGRAPHIC_DATA] [GEOGRAPHIC_DATA] [GEOGRAPHIC_DATA] [GEOGRAPHIC_DATA] …" at bounding box center [261, 181] width 74 height 15
click at [224, 174] on select "County [GEOGRAPHIC_DATA] [GEOGRAPHIC_DATA] [GEOGRAPHIC_DATA] [GEOGRAPHIC_DATA] …" at bounding box center [261, 181] width 74 height 15
click at [370, 174] on select "Select Residential Mailing Rental Business" at bounding box center [343, 181] width 74 height 15
click at [306, 174] on select "Select Residential Mailing Rental Business" at bounding box center [343, 181] width 74 height 15
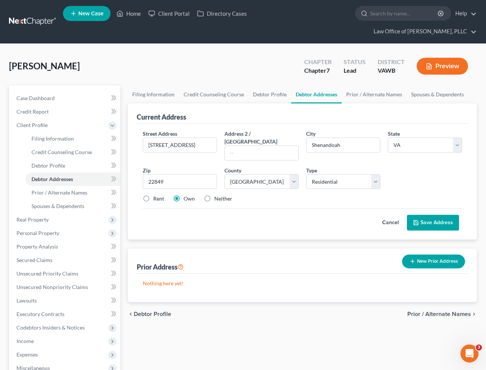
click at [442, 311] on span "Prior / Alternate Names" at bounding box center [439, 314] width 64 height 6
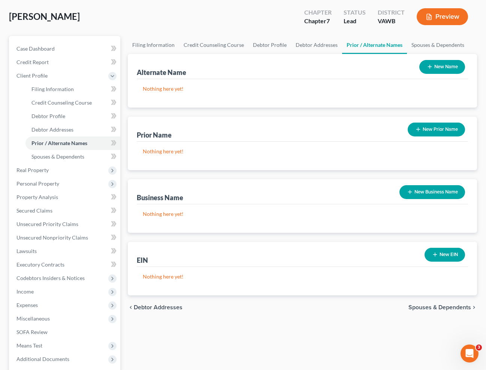
scroll to position [60, 0]
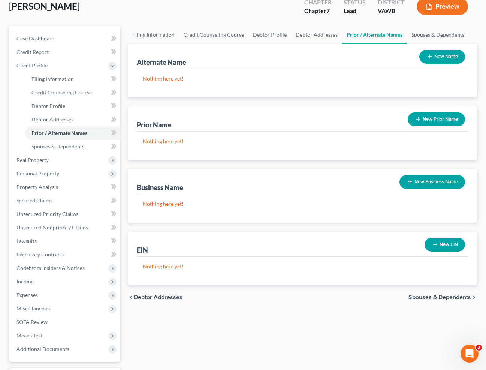
click at [430, 287] on div "chevron_left Debtor Addresses Spouses & Dependents chevron_right" at bounding box center [302, 297] width 349 height 24
click at [430, 294] on span "Spouses & Dependents" at bounding box center [439, 297] width 63 height 6
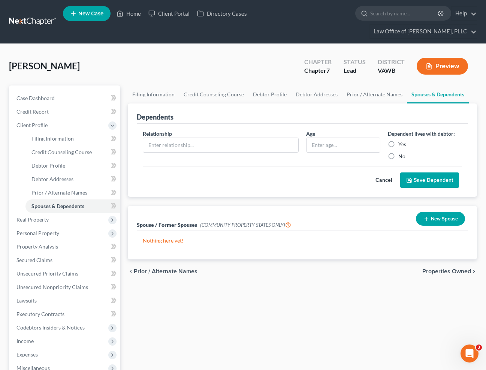
click at [441, 268] on span "Properties Owned" at bounding box center [446, 271] width 49 height 6
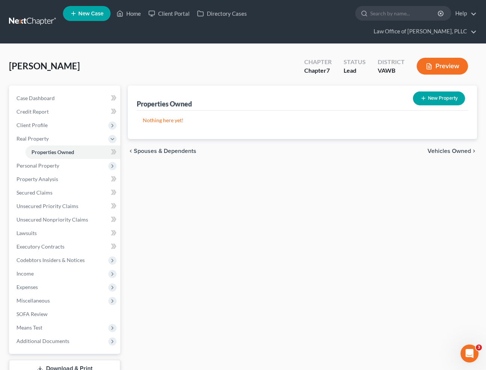
click at [450, 148] on span "Vehicles Owned" at bounding box center [448, 151] width 43 height 6
